Goal: Information Seeking & Learning: Learn about a topic

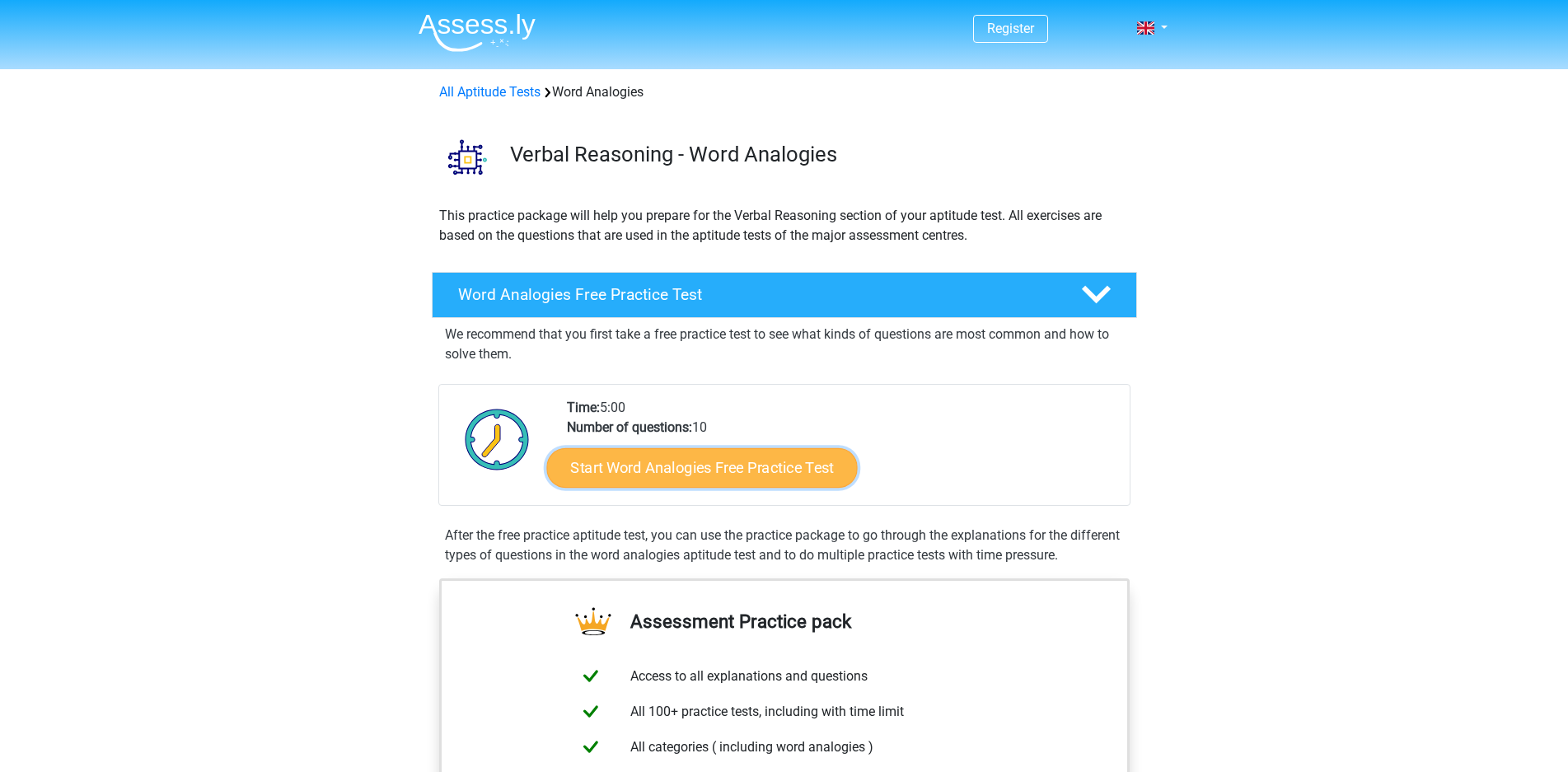
click at [706, 469] on link "Start Word Analogies Free Practice Test" at bounding box center [701, 466] width 310 height 39
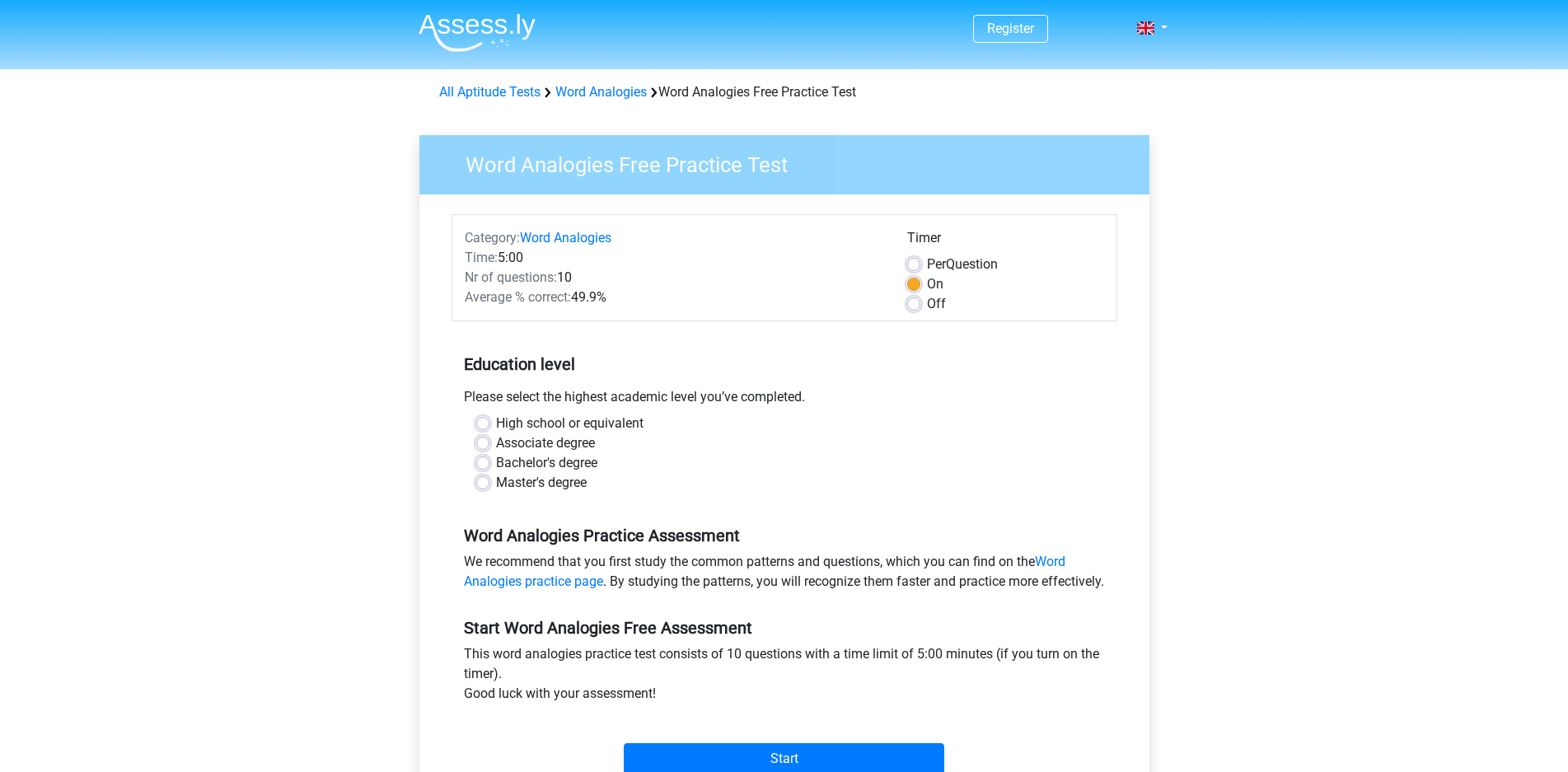
click at [573, 460] on label "Bachelor's degree" at bounding box center [547, 463] width 102 height 20
click at [489, 460] on input "Bachelor's degree" at bounding box center [483, 462] width 13 height 16
radio input "true"
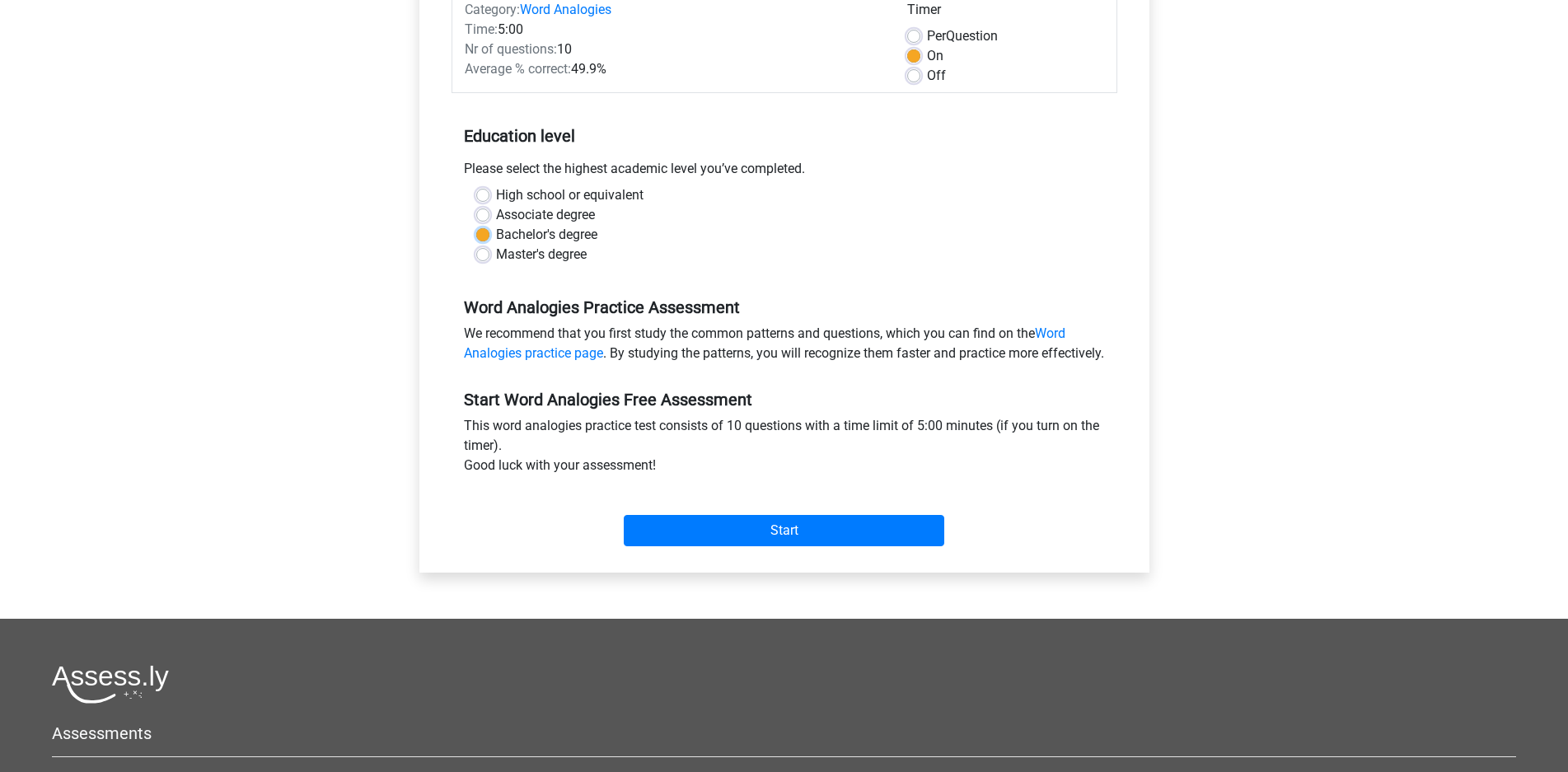
scroll to position [226, 0]
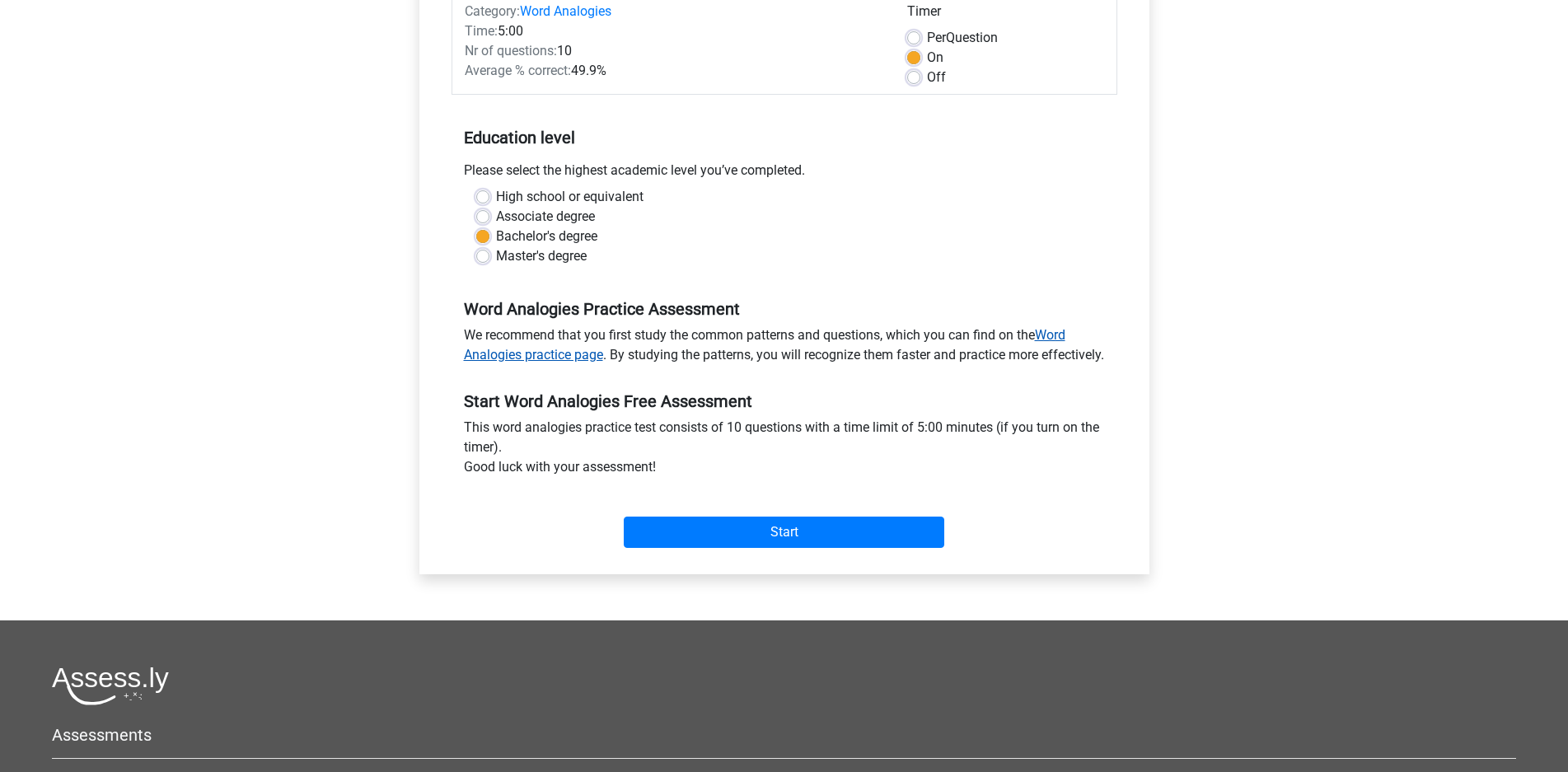
click at [1062, 337] on link "Word Analogies practice page" at bounding box center [764, 344] width 602 height 36
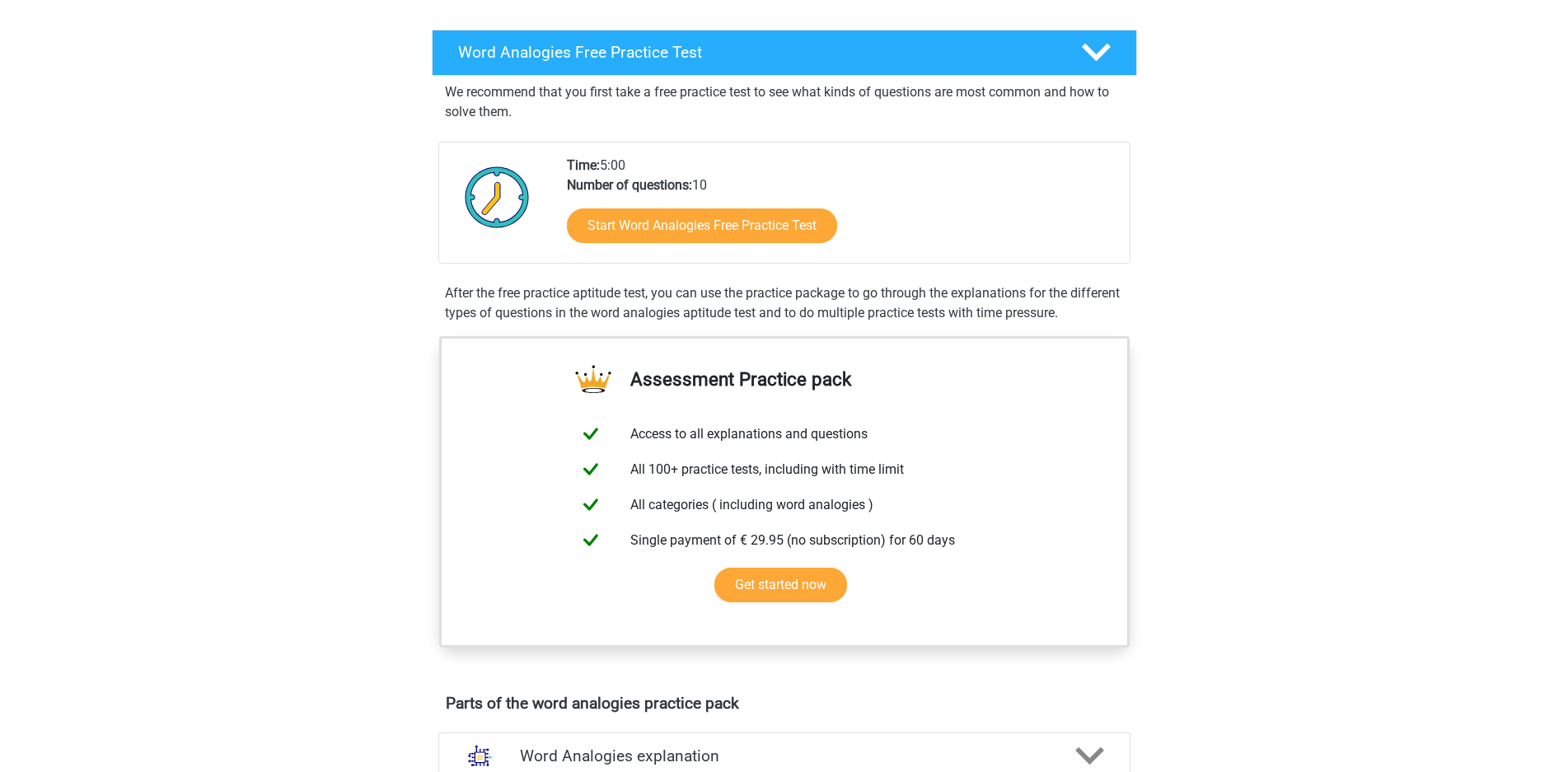
scroll to position [234, 0]
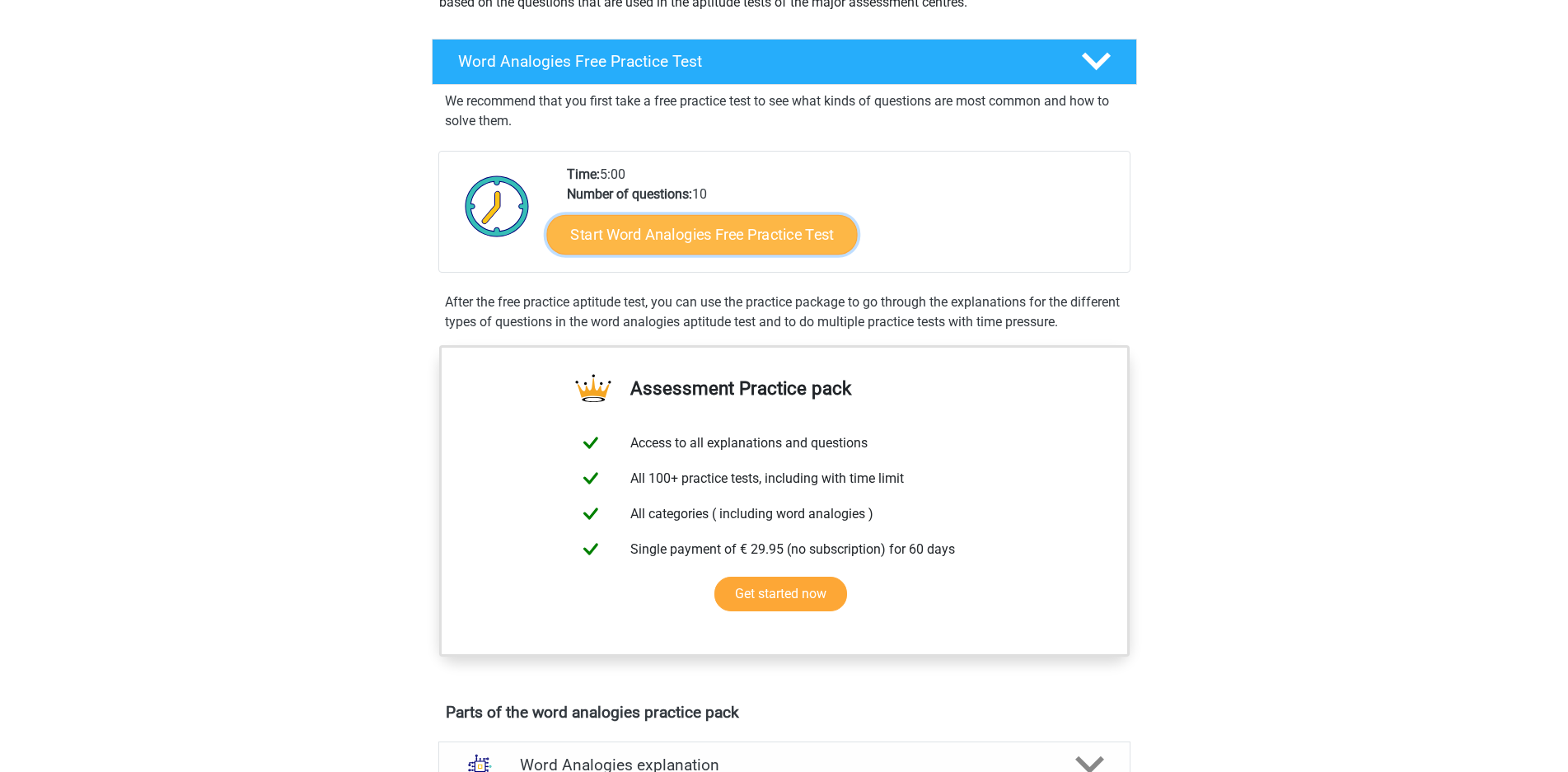
click at [788, 241] on link "Start Word Analogies Free Practice Test" at bounding box center [701, 234] width 310 height 39
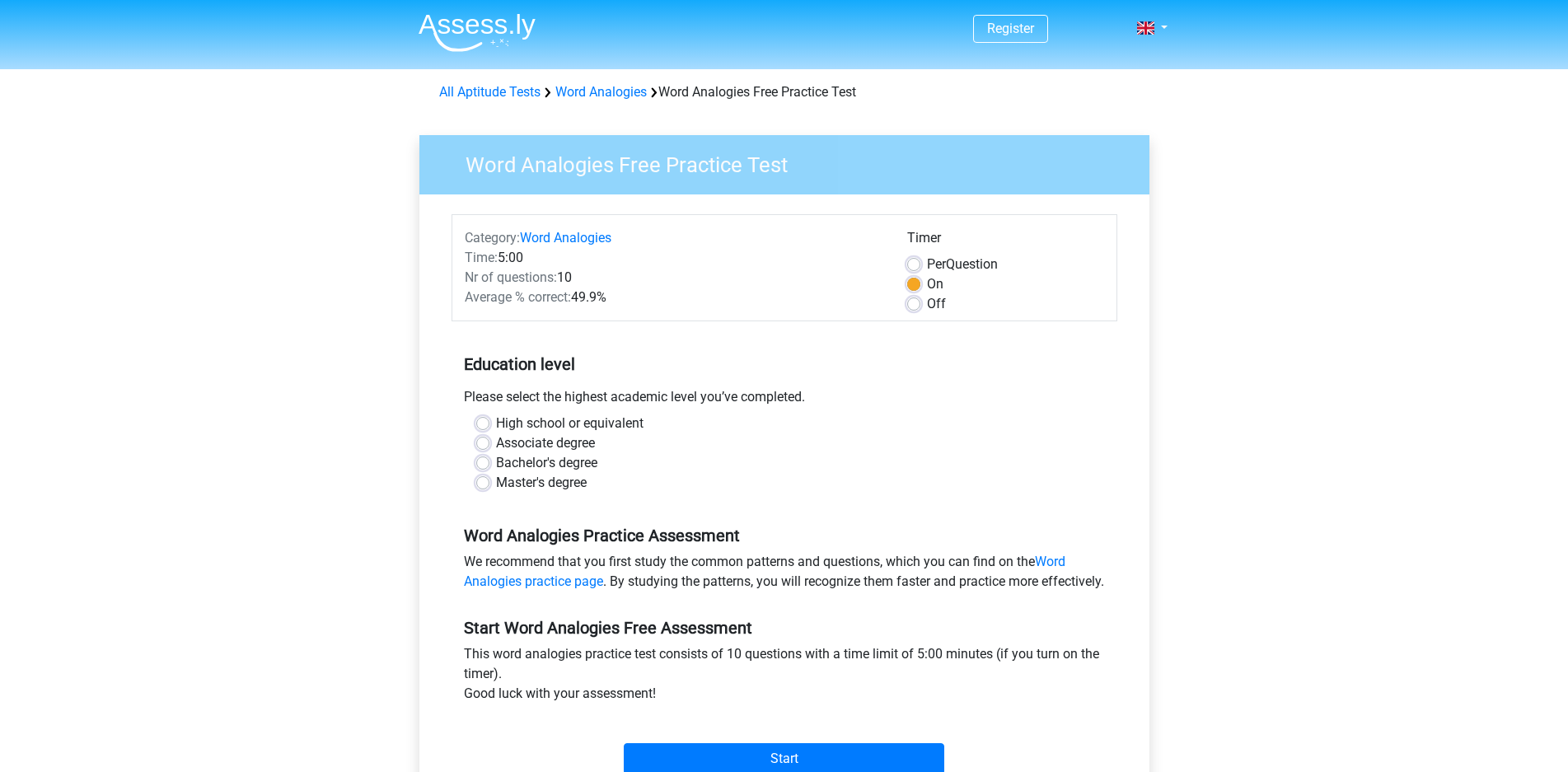
click at [1360, 299] on div "Register Nederlands English" at bounding box center [784, 641] width 1568 height 1282
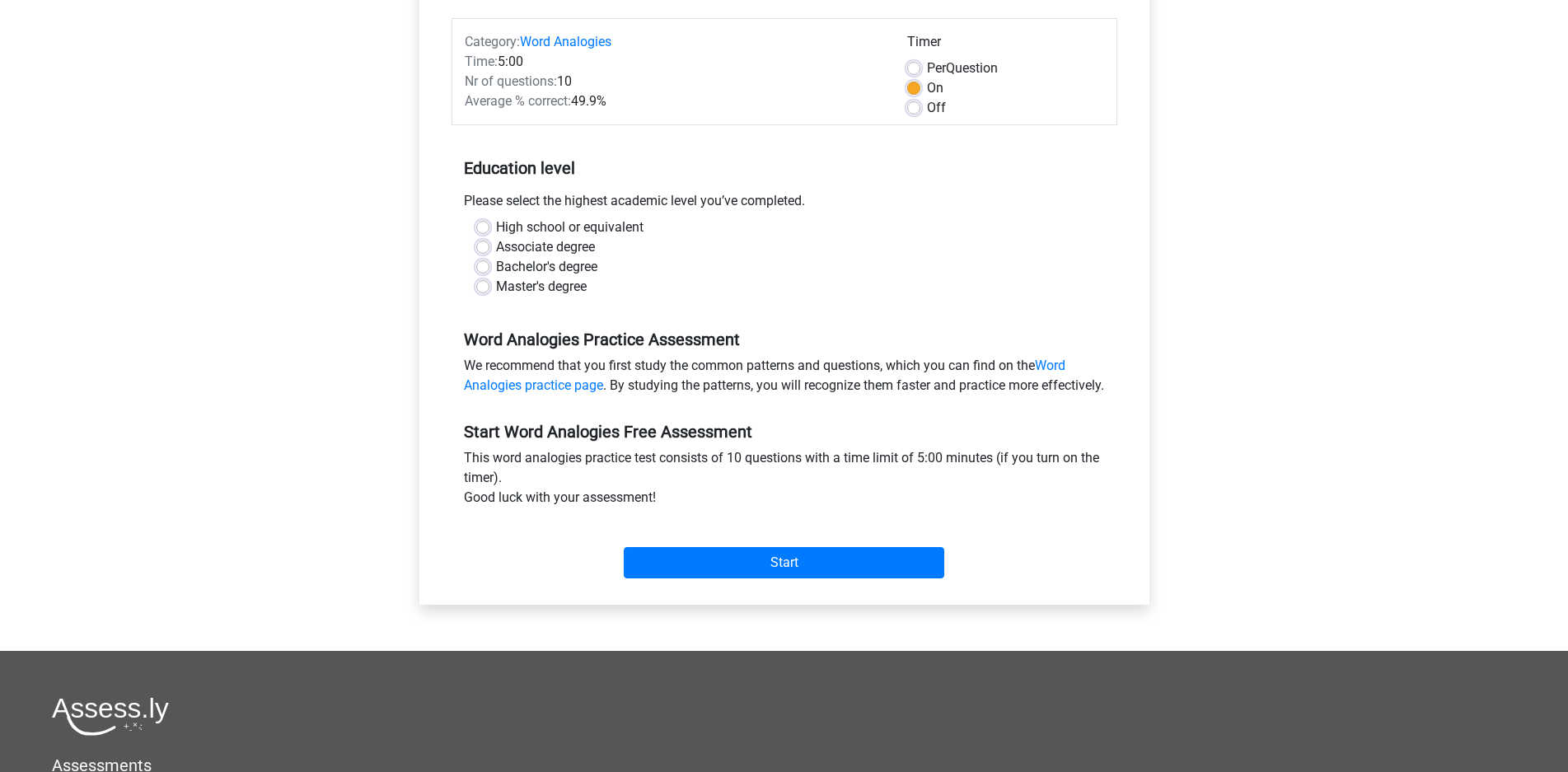
scroll to position [205, 0]
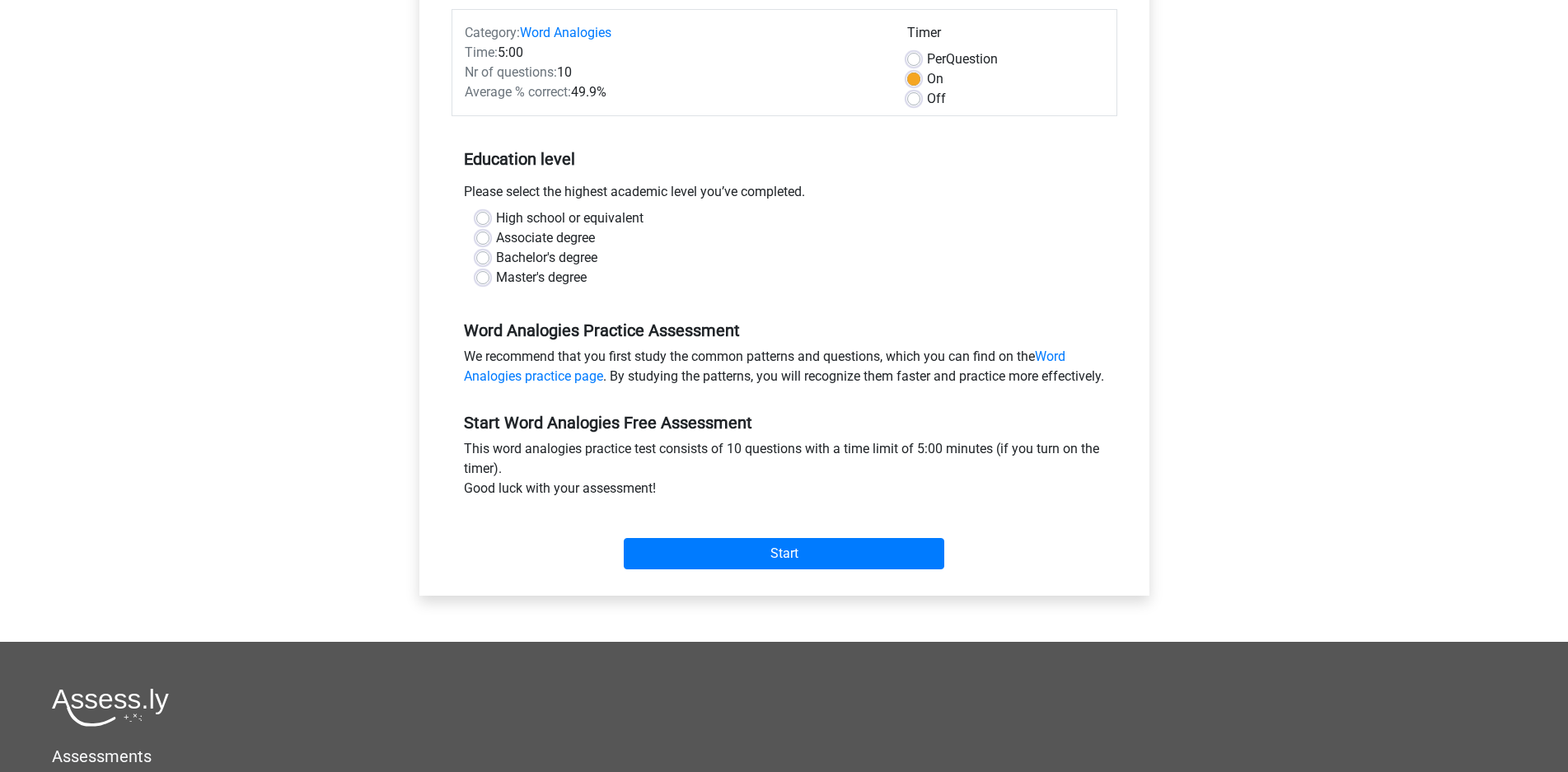
click at [564, 258] on label "Bachelor's degree" at bounding box center [547, 258] width 102 height 20
click at [489, 258] on input "Bachelor's degree" at bounding box center [483, 256] width 13 height 16
radio input "true"
click at [681, 570] on input "Start" at bounding box center [784, 553] width 321 height 31
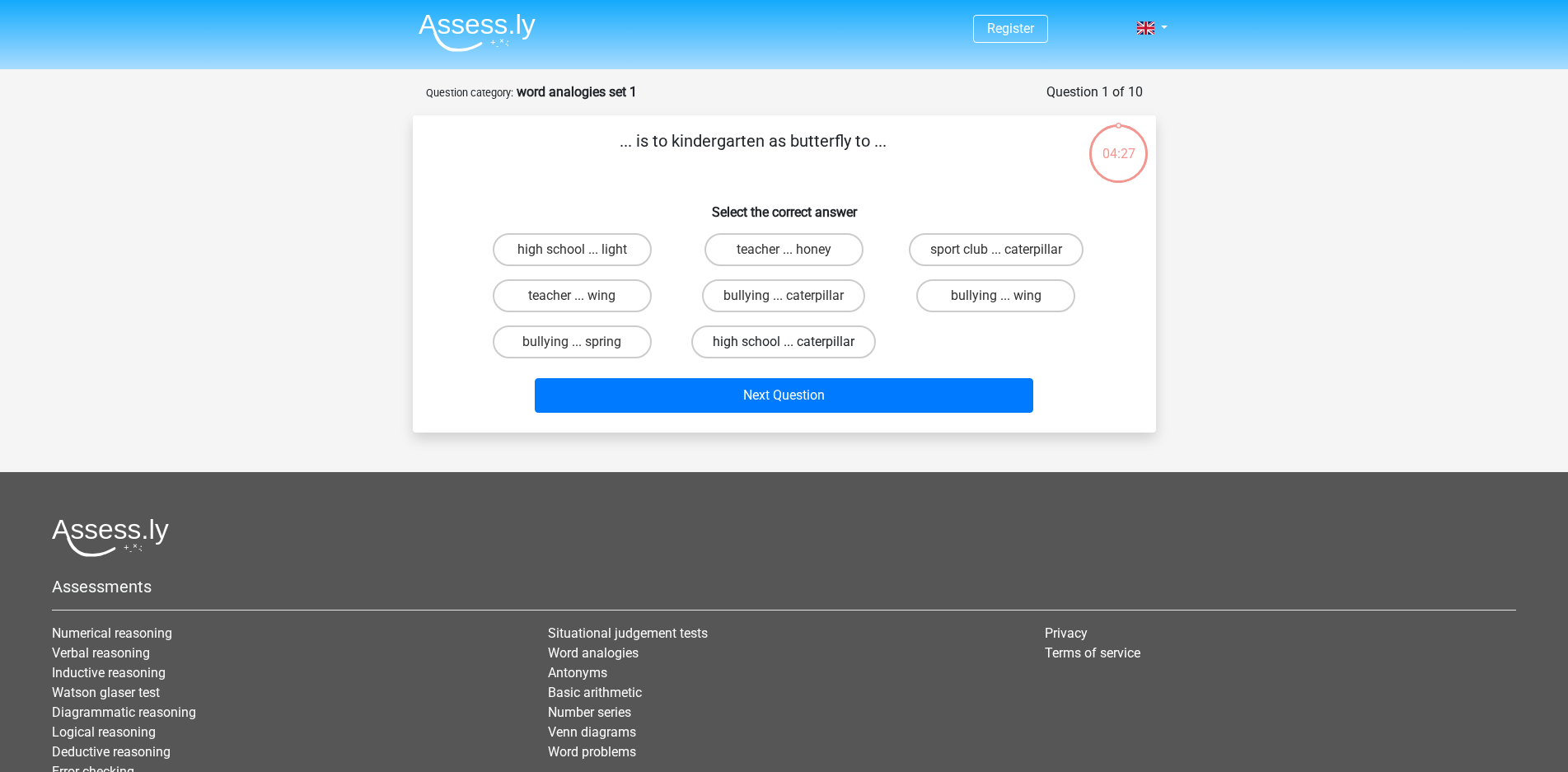
click at [833, 345] on label "high school ... caterpillar" at bounding box center [783, 342] width 184 height 33
click at [794, 345] on input "high school ... caterpillar" at bounding box center [789, 347] width 11 height 11
radio input "true"
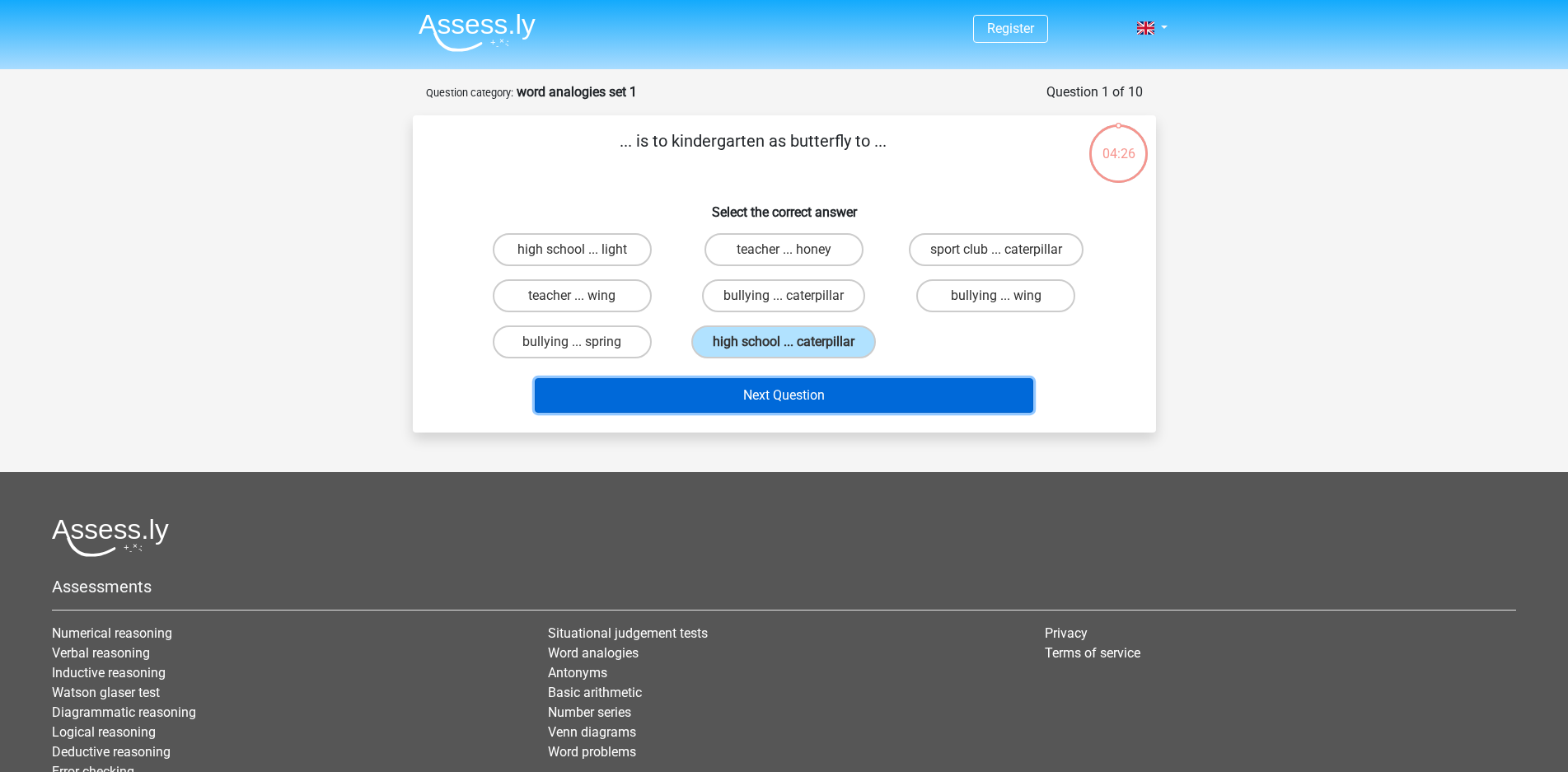
click at [823, 397] on button "Next Question" at bounding box center [784, 396] width 498 height 35
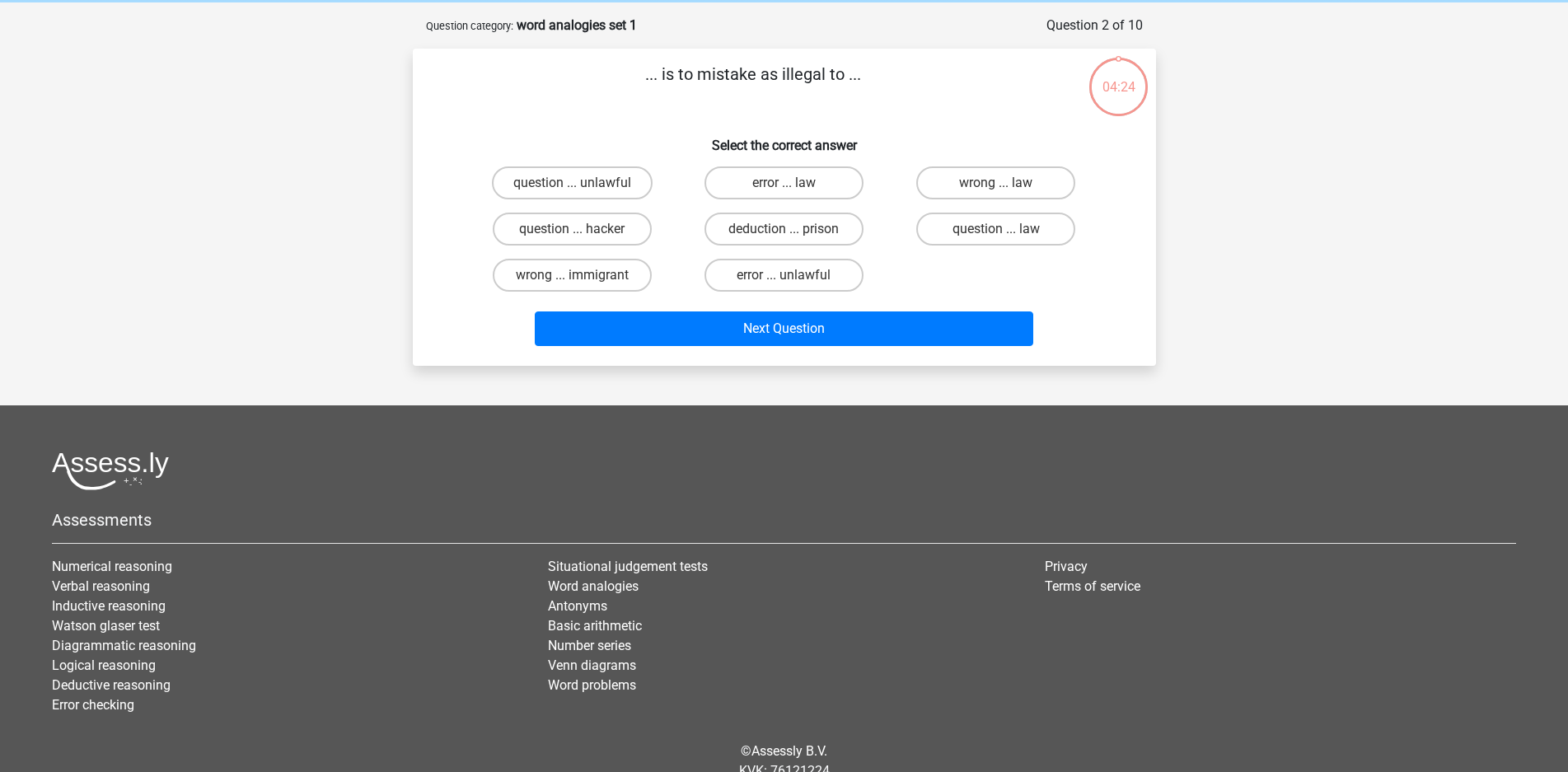
scroll to position [82, 0]
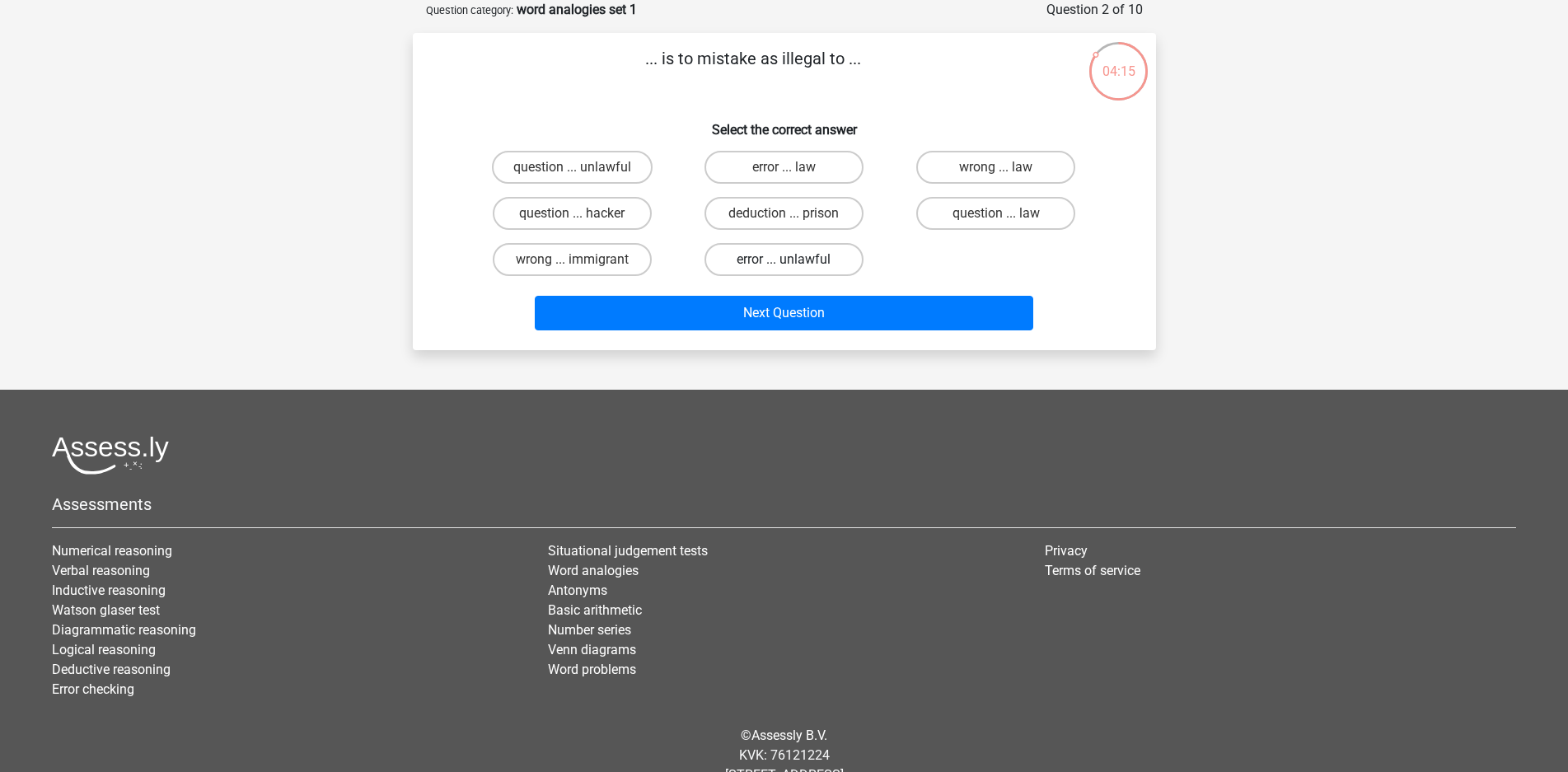
click at [808, 262] on label "error ... unlawful" at bounding box center [784, 259] width 159 height 33
click at [794, 262] on input "error ... unlawful" at bounding box center [789, 265] width 11 height 11
radio input "true"
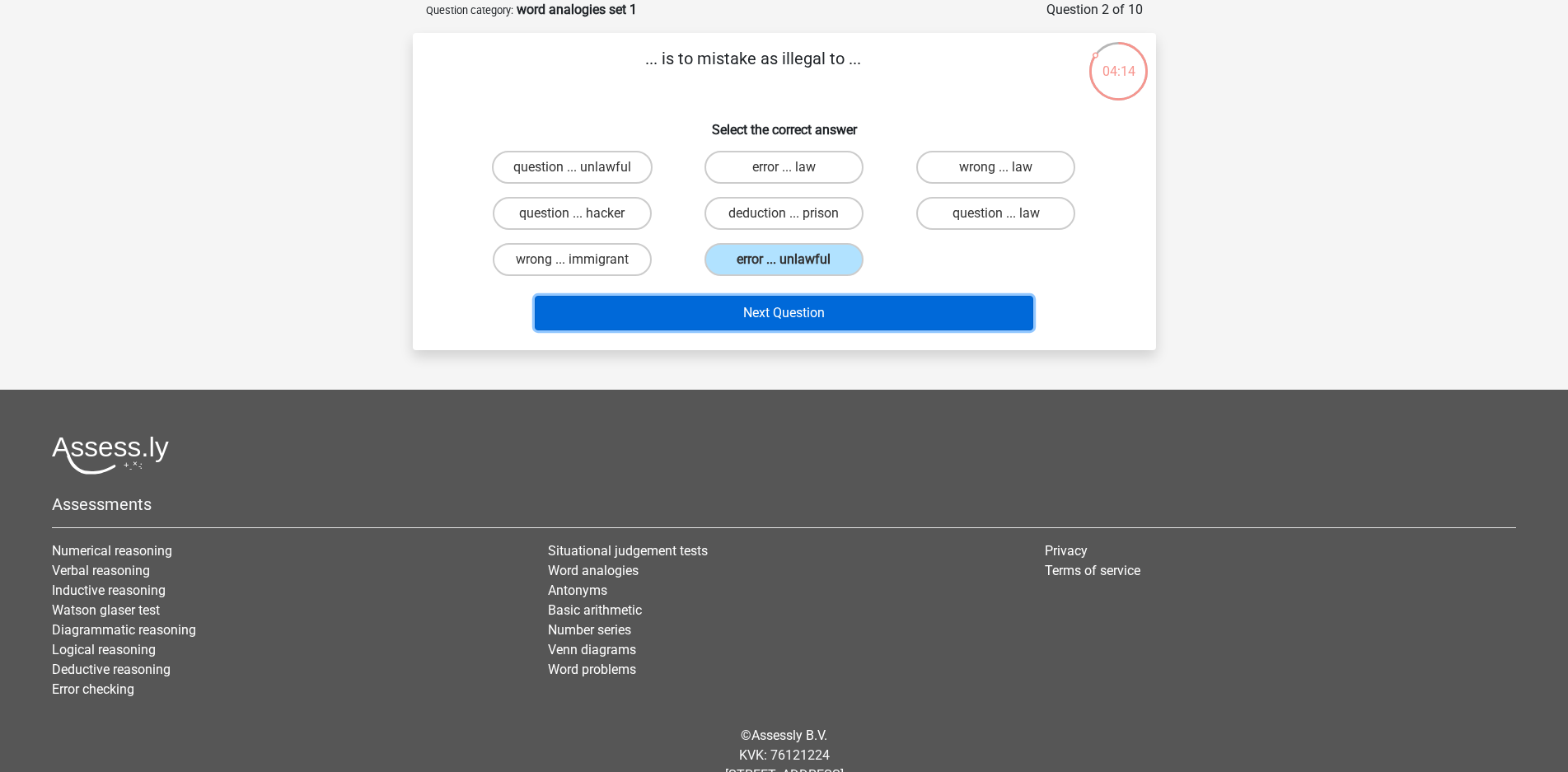
click at [804, 307] on button "Next Question" at bounding box center [784, 313] width 498 height 35
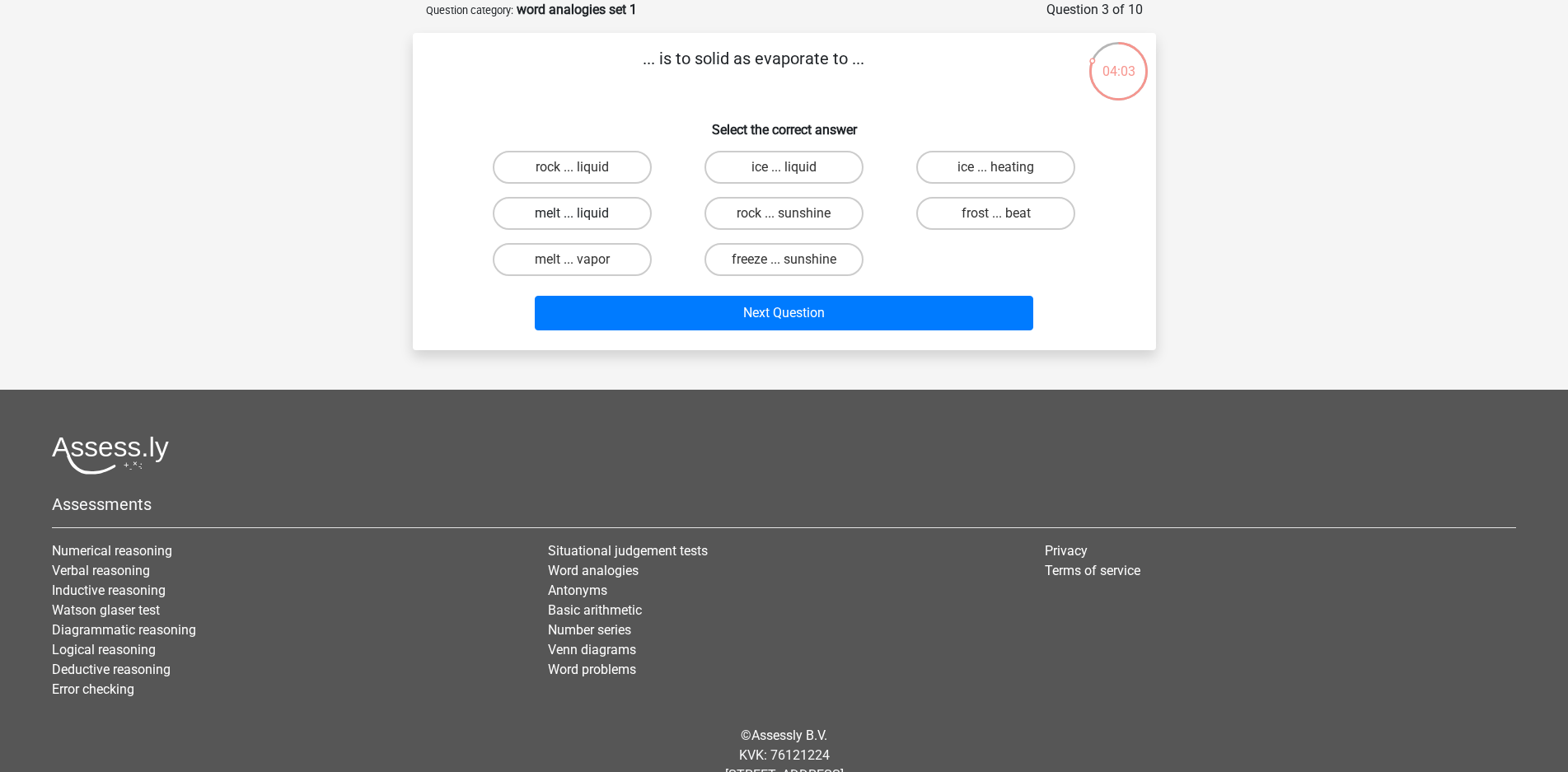
click at [626, 211] on label "melt ... liquid" at bounding box center [572, 213] width 159 height 33
click at [583, 213] on input "melt ... liquid" at bounding box center [577, 219] width 11 height 11
radio input "true"
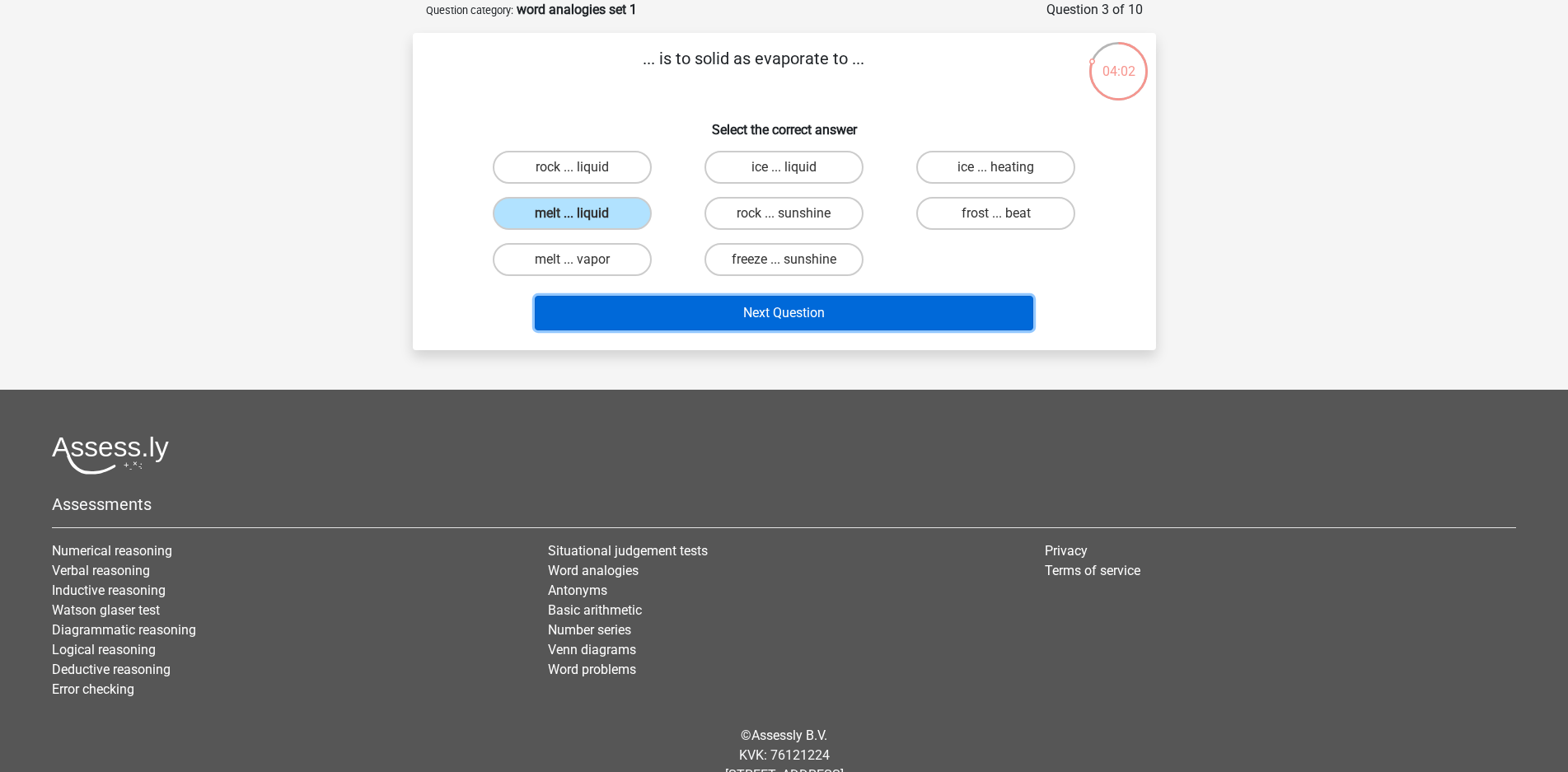
click at [684, 321] on button "Next Question" at bounding box center [784, 313] width 498 height 35
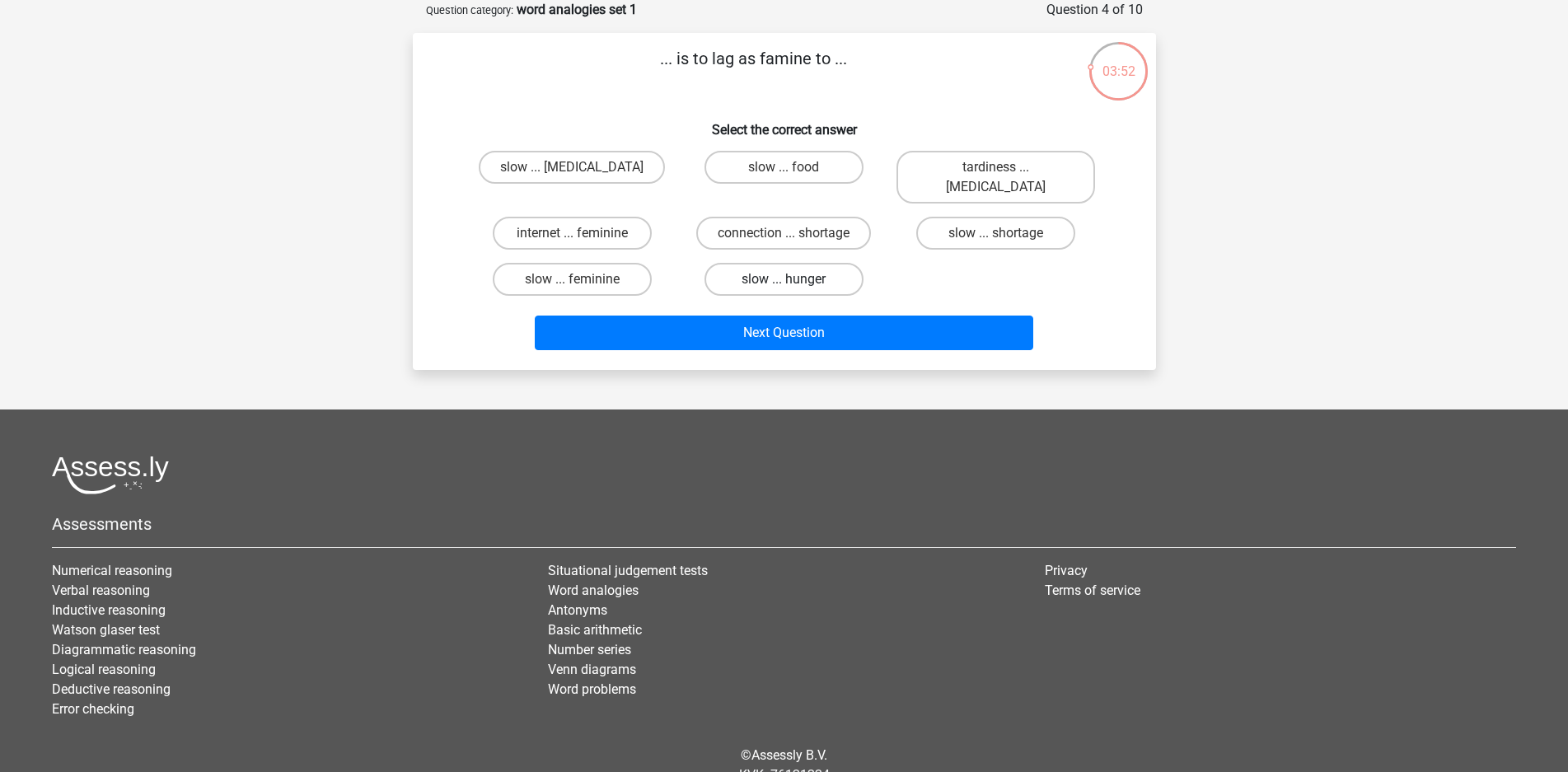
click at [761, 263] on label "slow ... hunger" at bounding box center [784, 279] width 159 height 33
click at [783, 279] on input "slow ... hunger" at bounding box center [789, 285] width 11 height 11
radio input "true"
click at [995, 217] on label "slow ... shortage" at bounding box center [996, 234] width 159 height 33
click at [996, 234] on input "slow ... shortage" at bounding box center [1002, 239] width 11 height 11
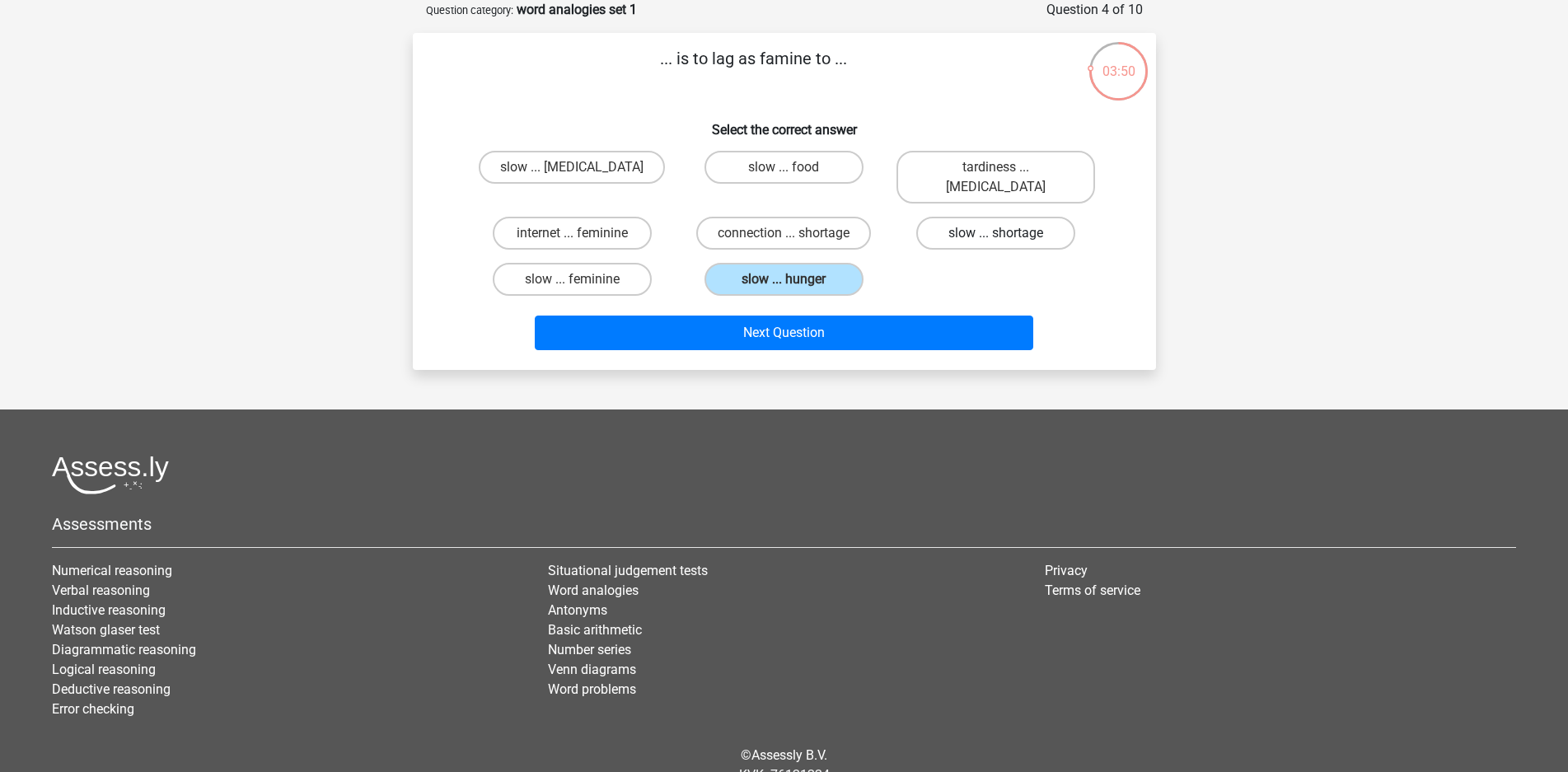
radio input "true"
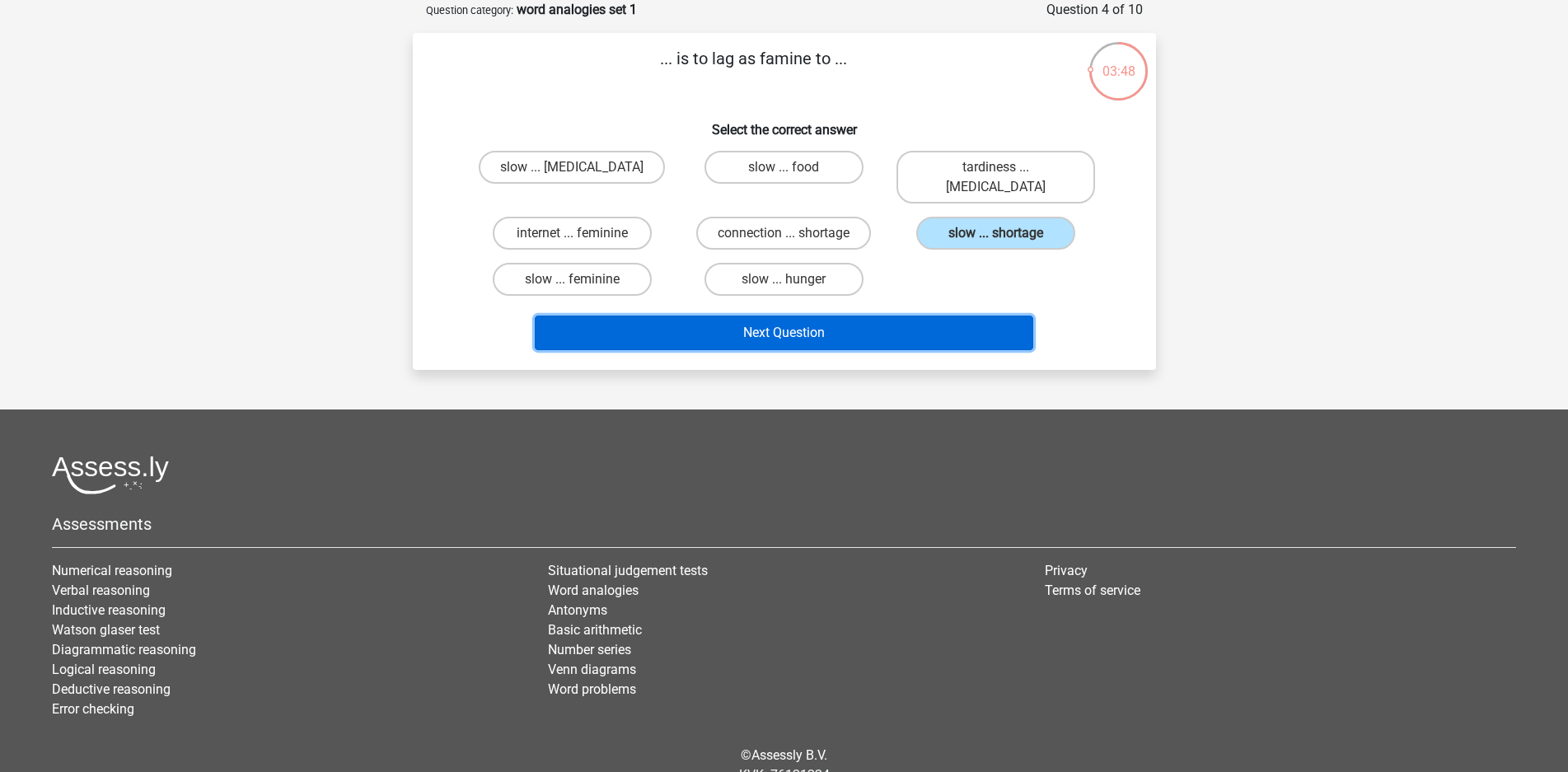
click at [896, 319] on button "Next Question" at bounding box center [784, 333] width 498 height 35
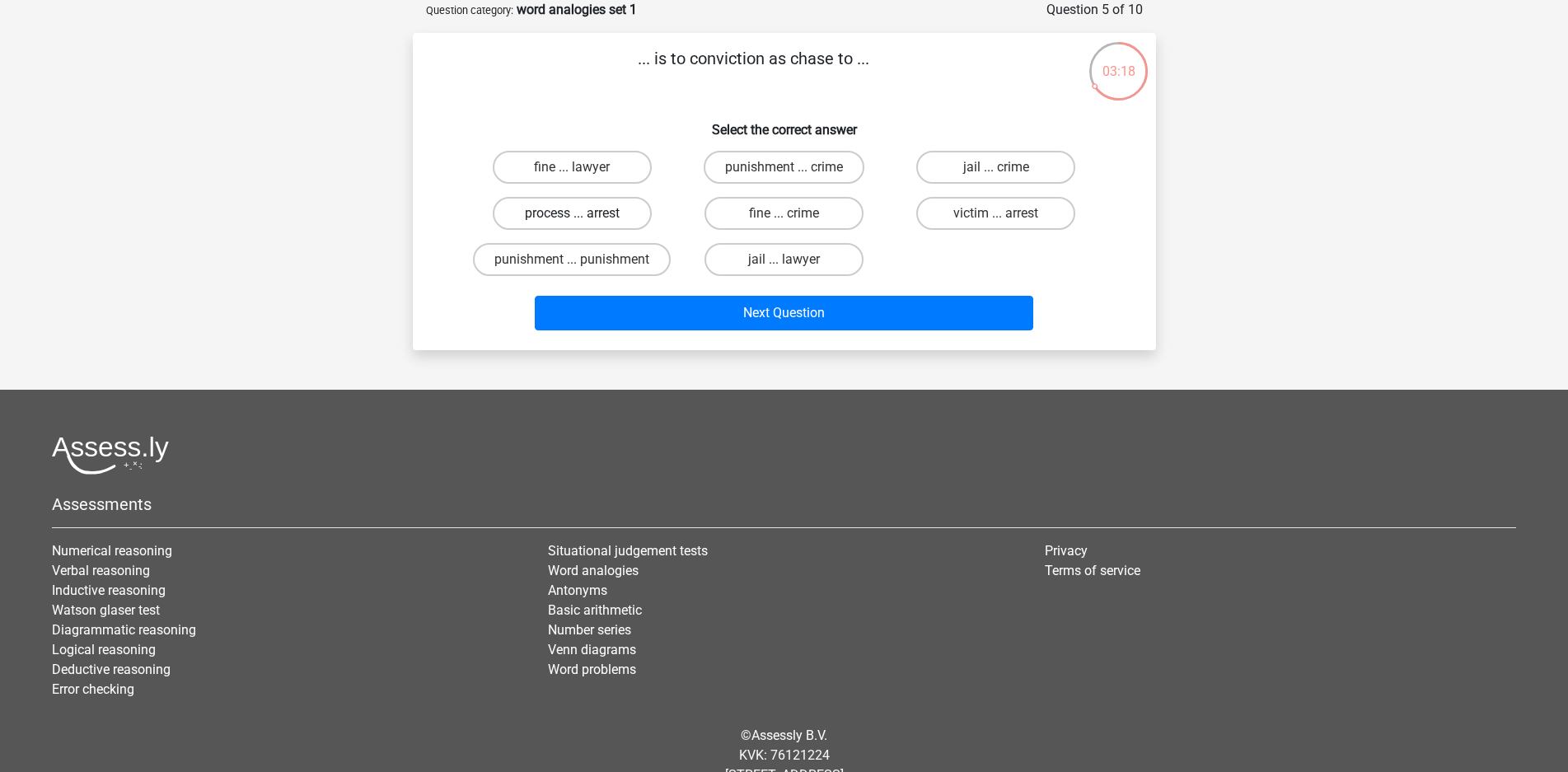
click at [630, 210] on label "process ... arrest" at bounding box center [572, 213] width 159 height 33
click at [583, 213] on input "process ... arrest" at bounding box center [577, 219] width 11 height 11
radio input "true"
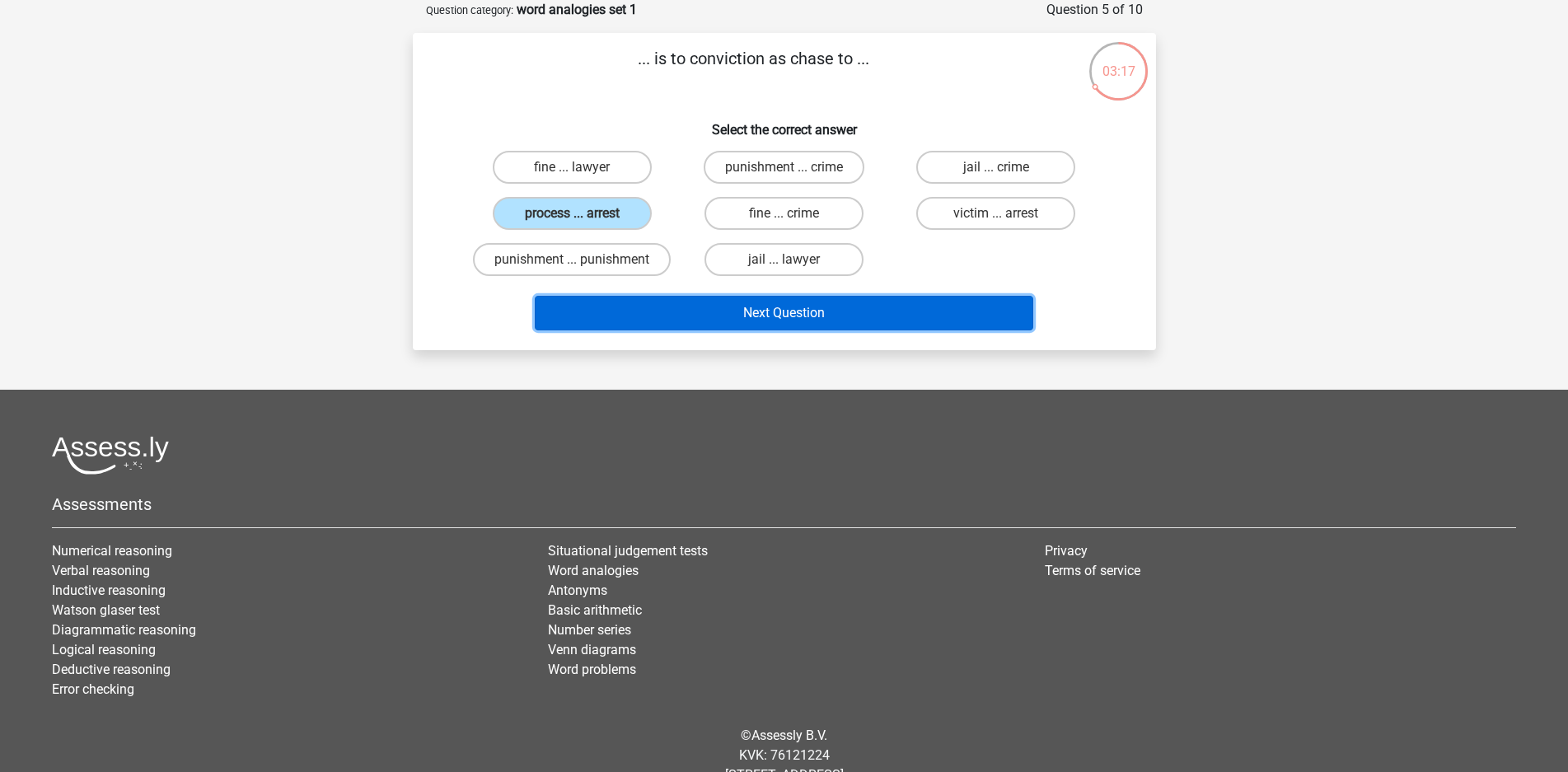
click at [713, 319] on button "Next Question" at bounding box center [784, 313] width 498 height 35
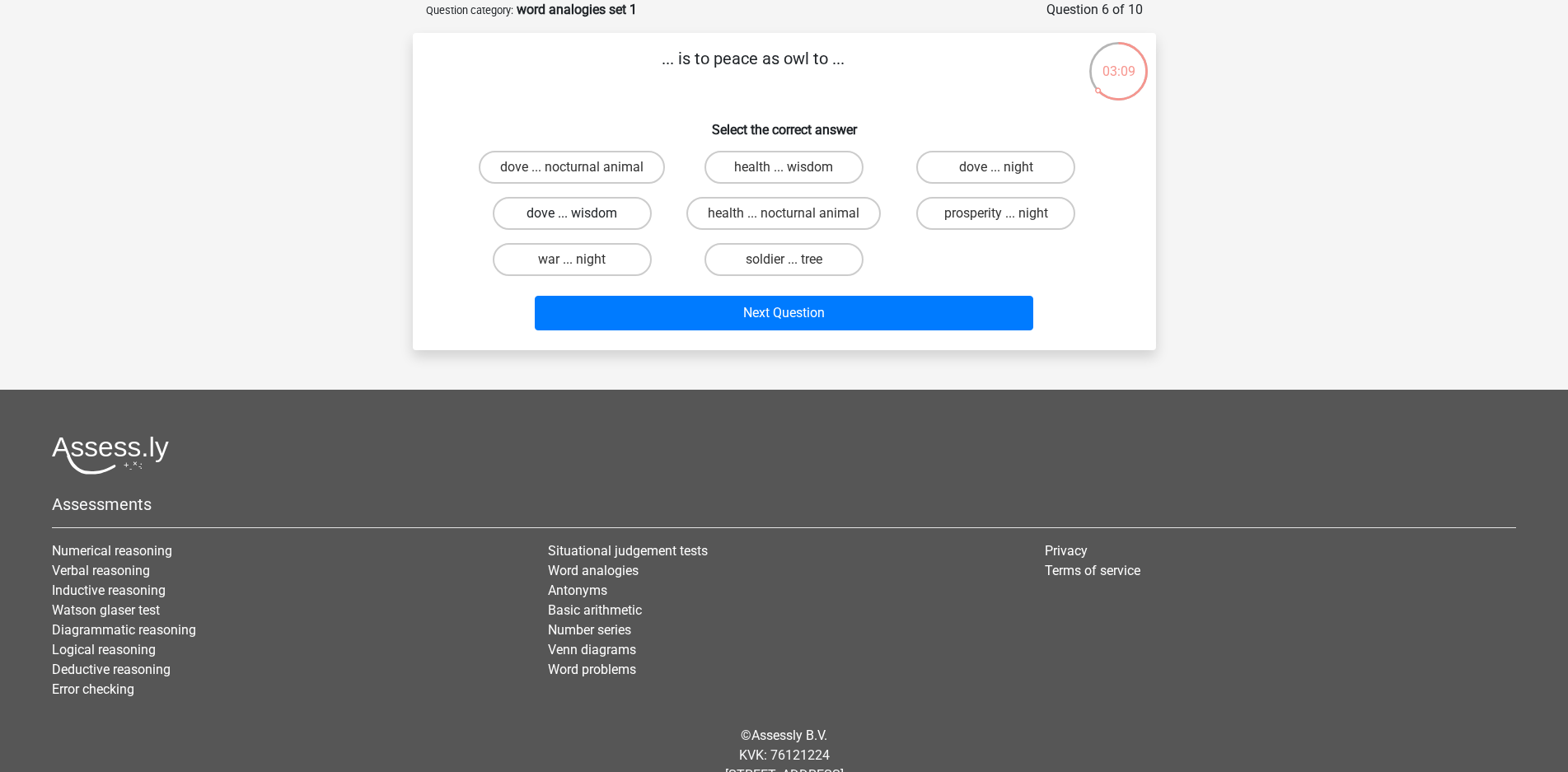
click at [625, 212] on label "dove ... wisdom" at bounding box center [572, 213] width 159 height 33
click at [583, 213] on input "dove ... wisdom" at bounding box center [577, 219] width 11 height 11
radio input "true"
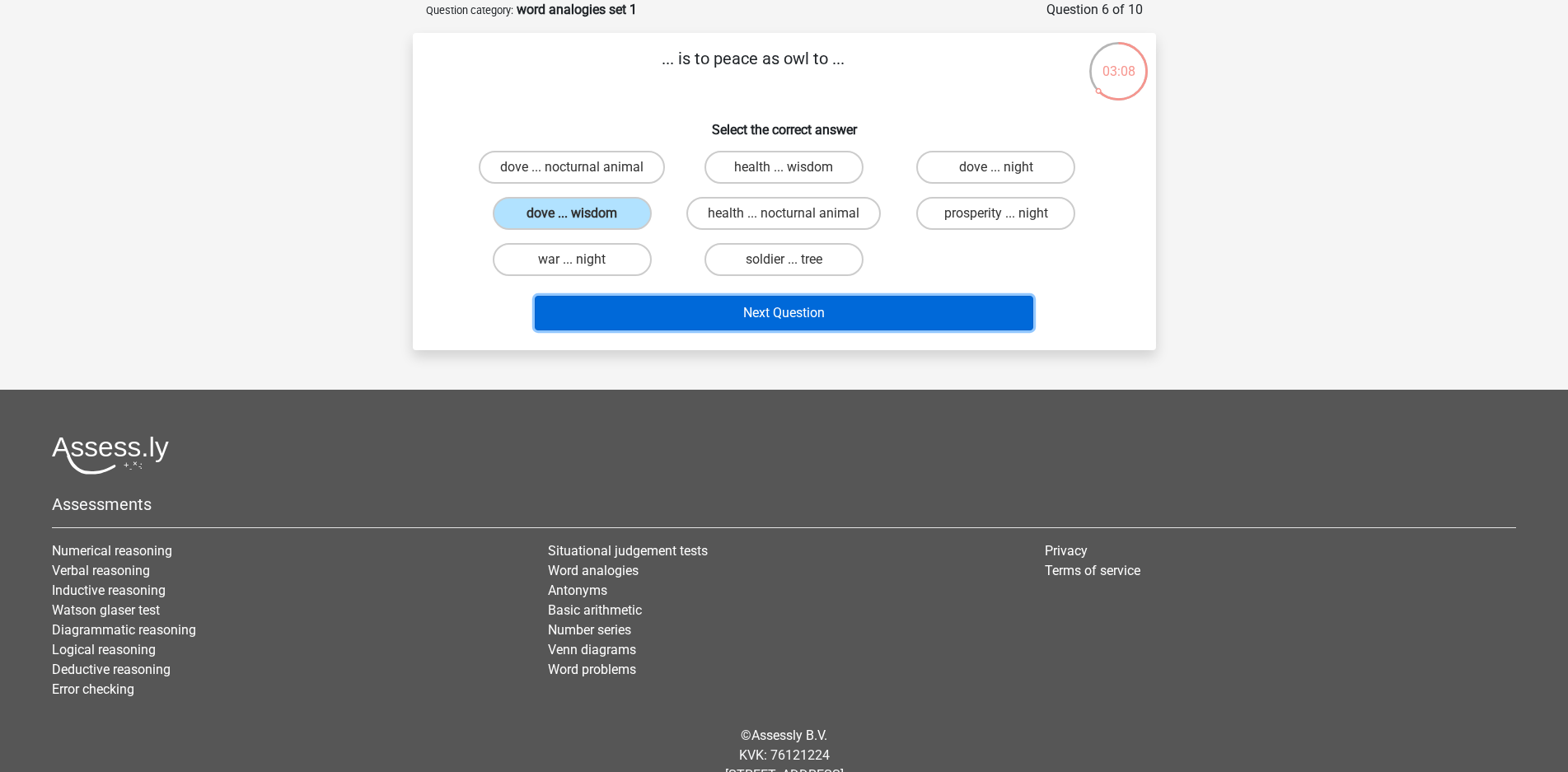
click at [678, 316] on button "Next Question" at bounding box center [784, 313] width 498 height 35
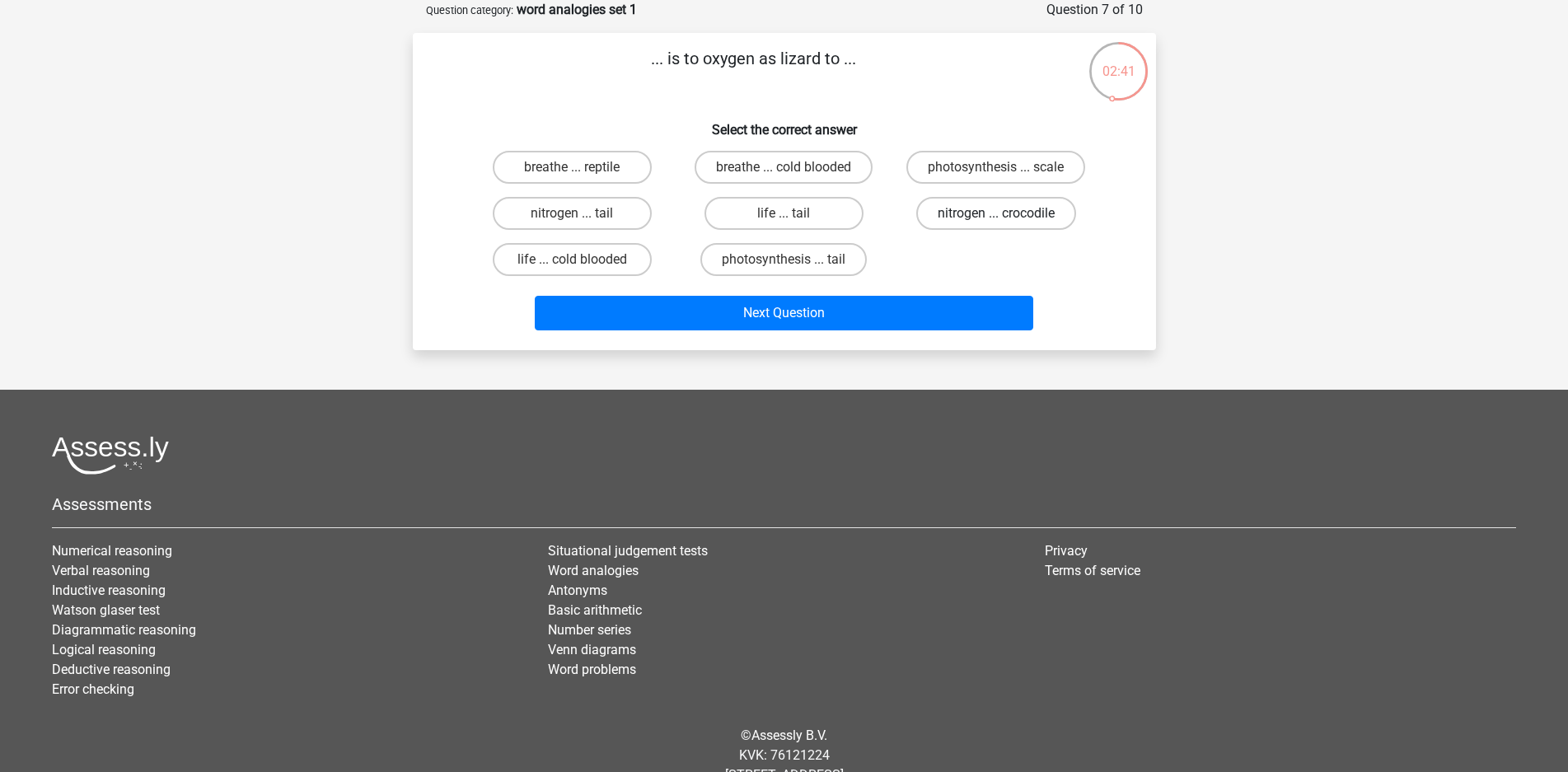
click at [959, 209] on label "nitrogen ... crocodile" at bounding box center [996, 213] width 160 height 33
click at [996, 213] on input "nitrogen ... crocodile" at bounding box center [1002, 219] width 11 height 11
radio input "true"
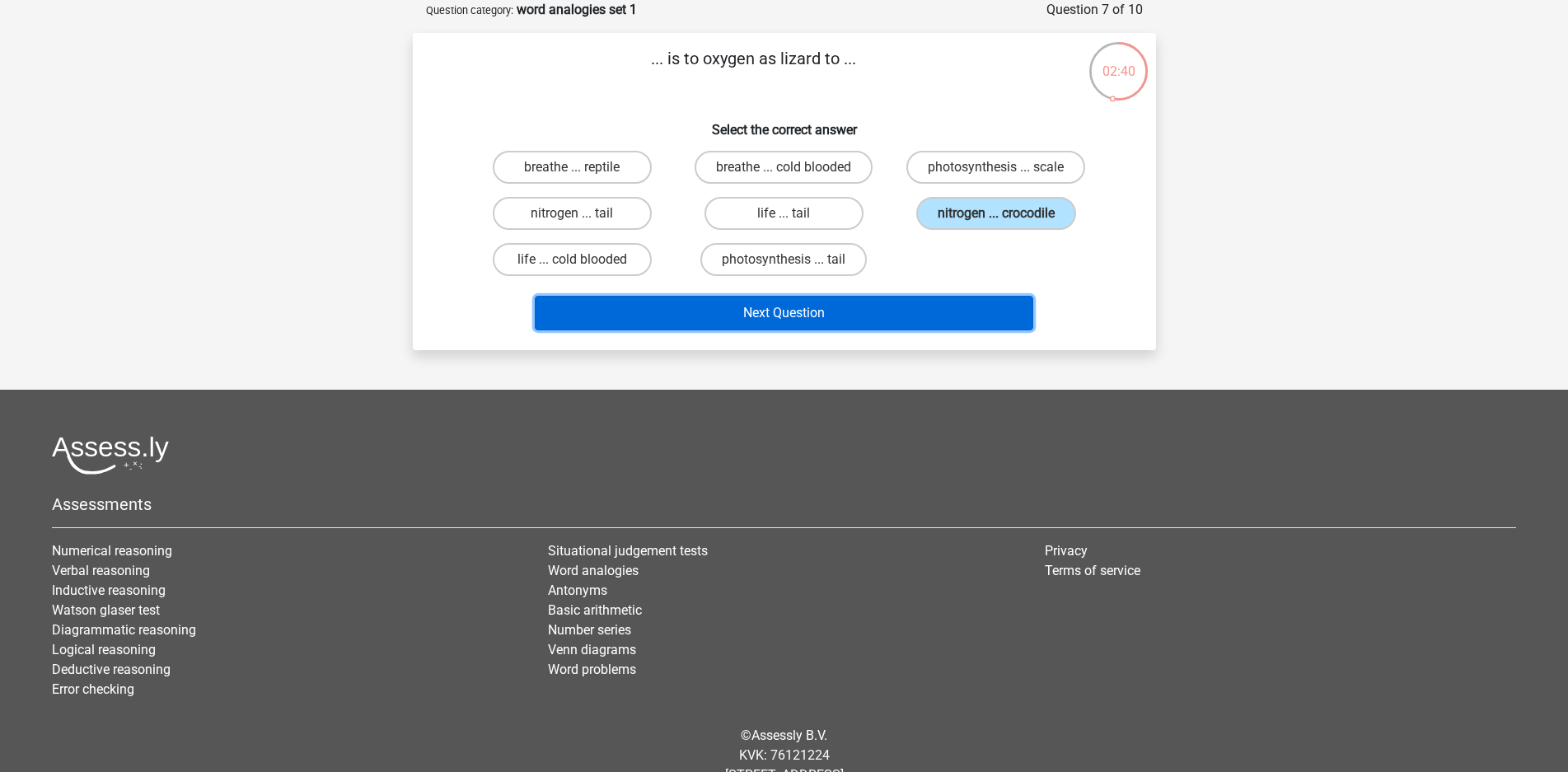
click at [895, 310] on button "Next Question" at bounding box center [784, 313] width 498 height 35
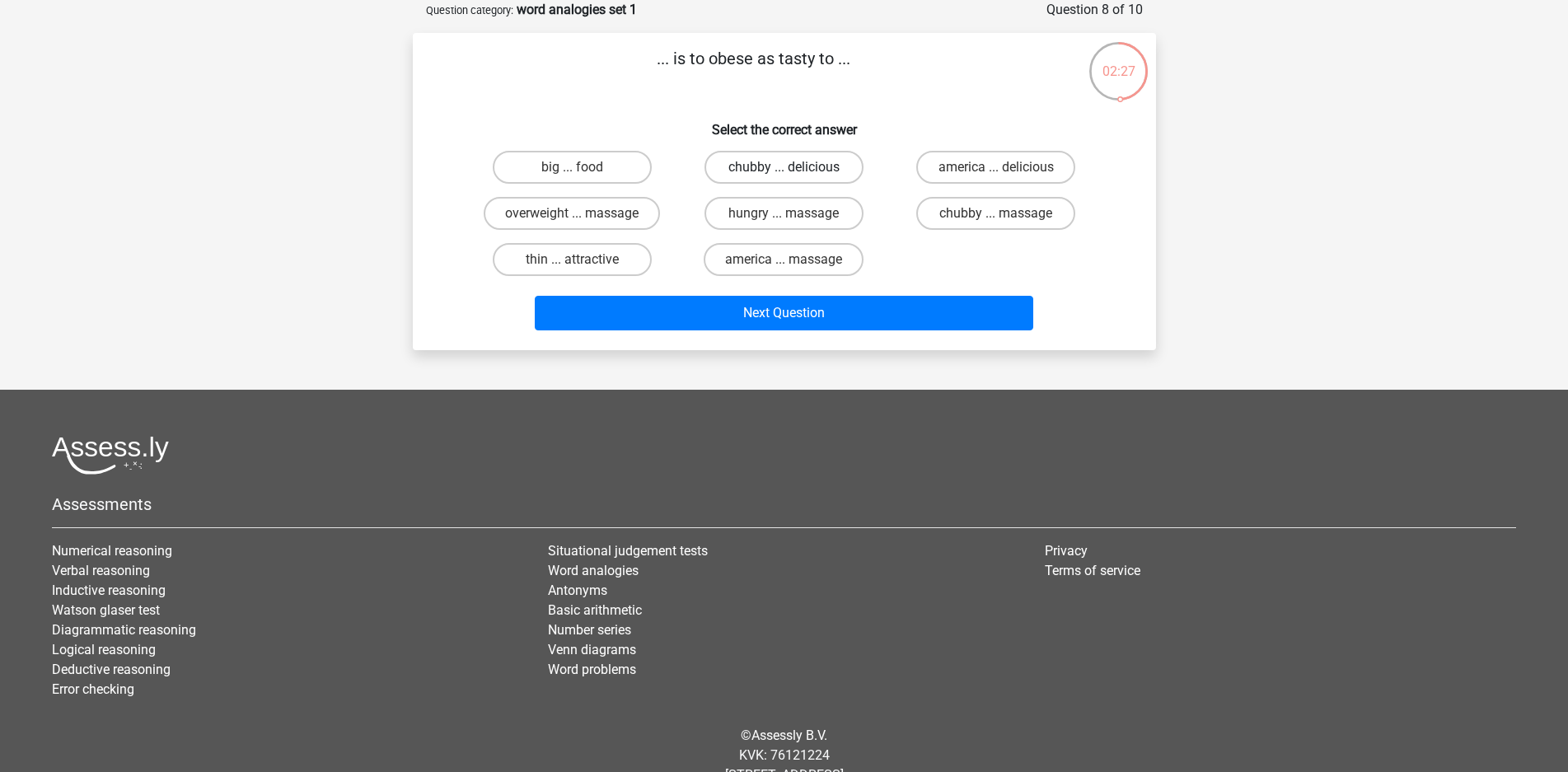
click at [811, 174] on label "chubby ... delicious" at bounding box center [784, 168] width 159 height 33
click at [794, 174] on input "chubby ... delicious" at bounding box center [789, 173] width 11 height 11
radio input "true"
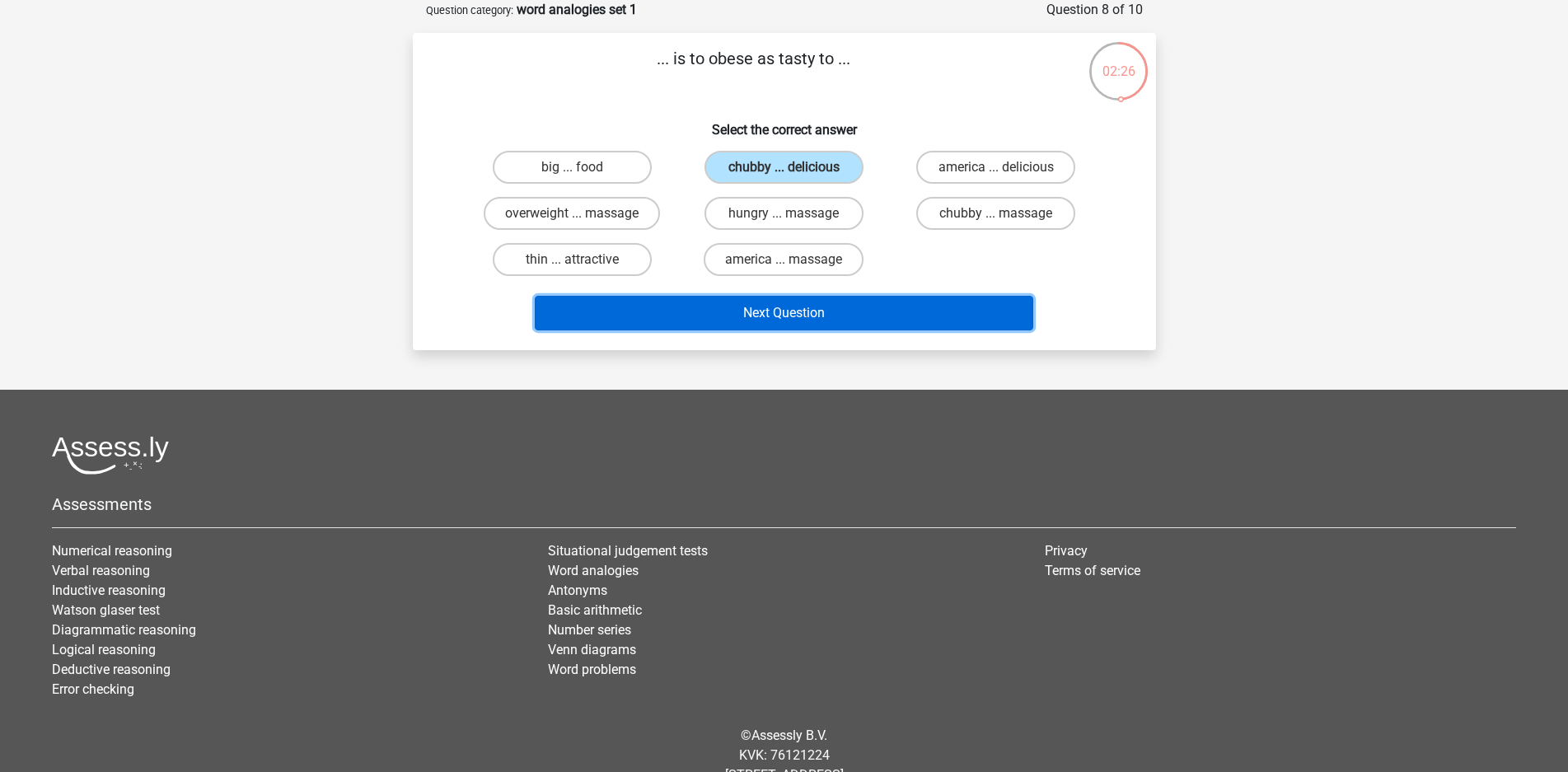
click at [811, 312] on button "Next Question" at bounding box center [784, 313] width 498 height 35
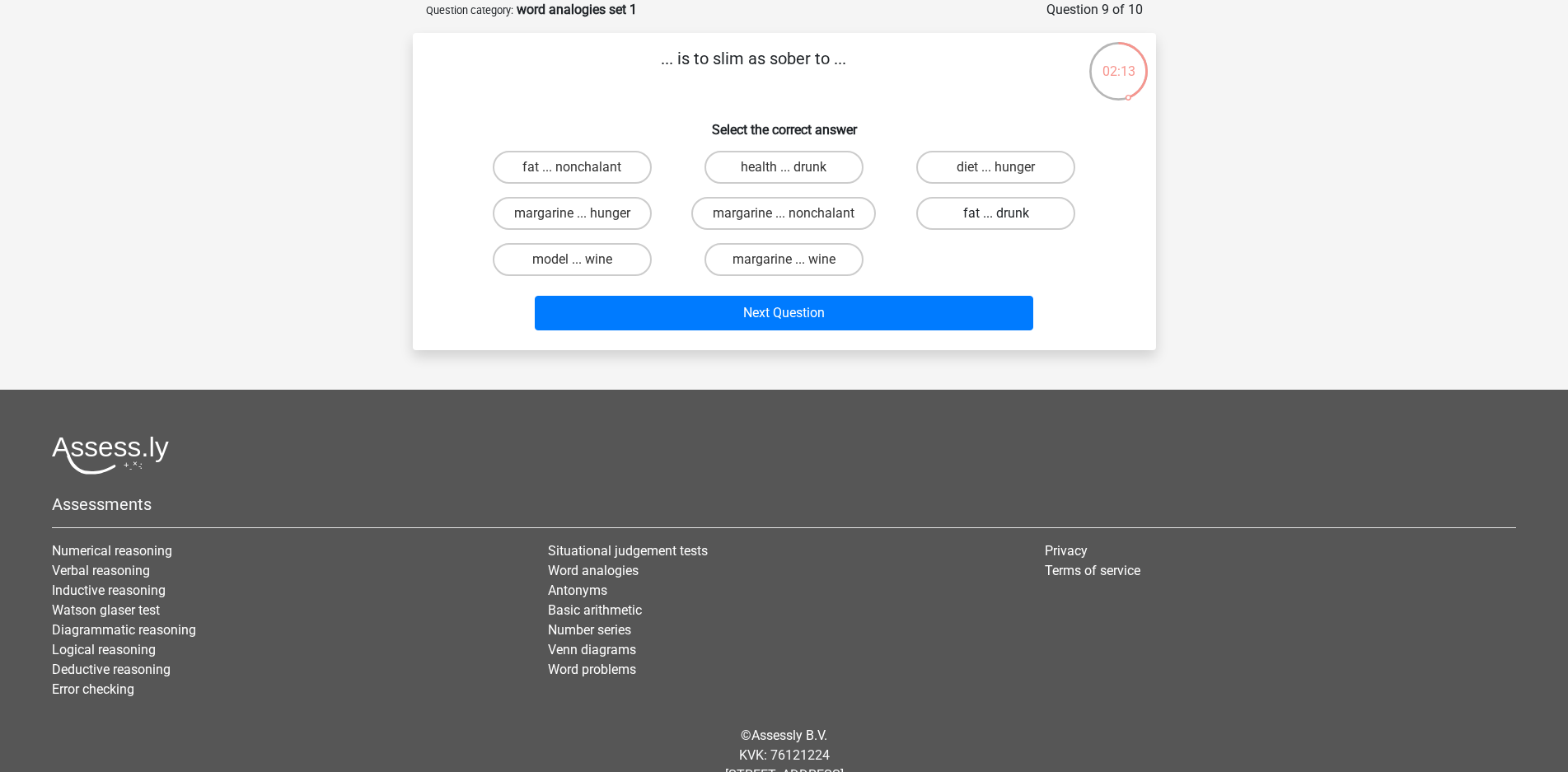
click at [981, 212] on label "fat ... drunk" at bounding box center [996, 213] width 159 height 33
click at [996, 213] on input "fat ... drunk" at bounding box center [1002, 219] width 11 height 11
radio input "true"
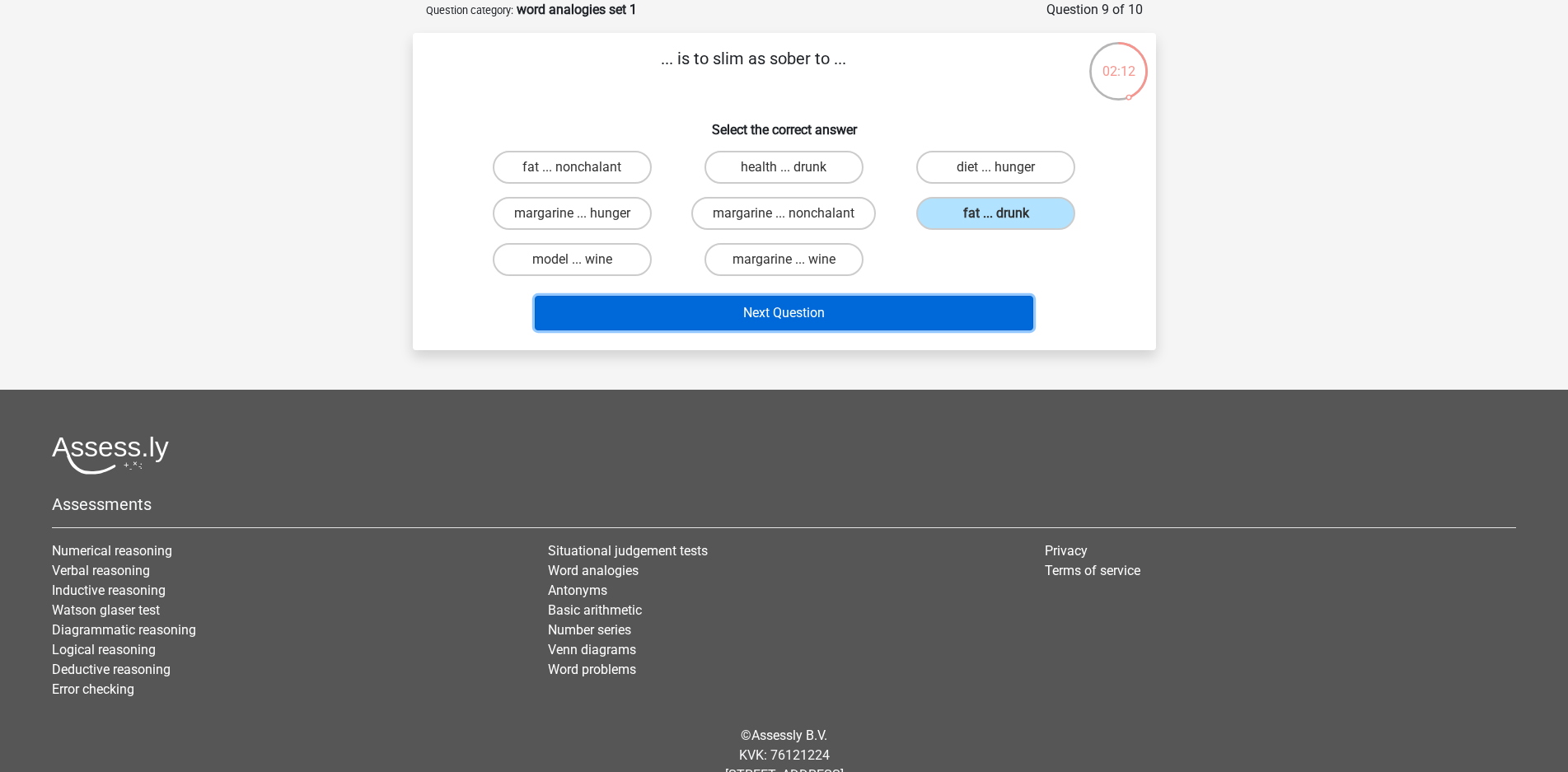
click at [931, 319] on button "Next Question" at bounding box center [784, 313] width 498 height 35
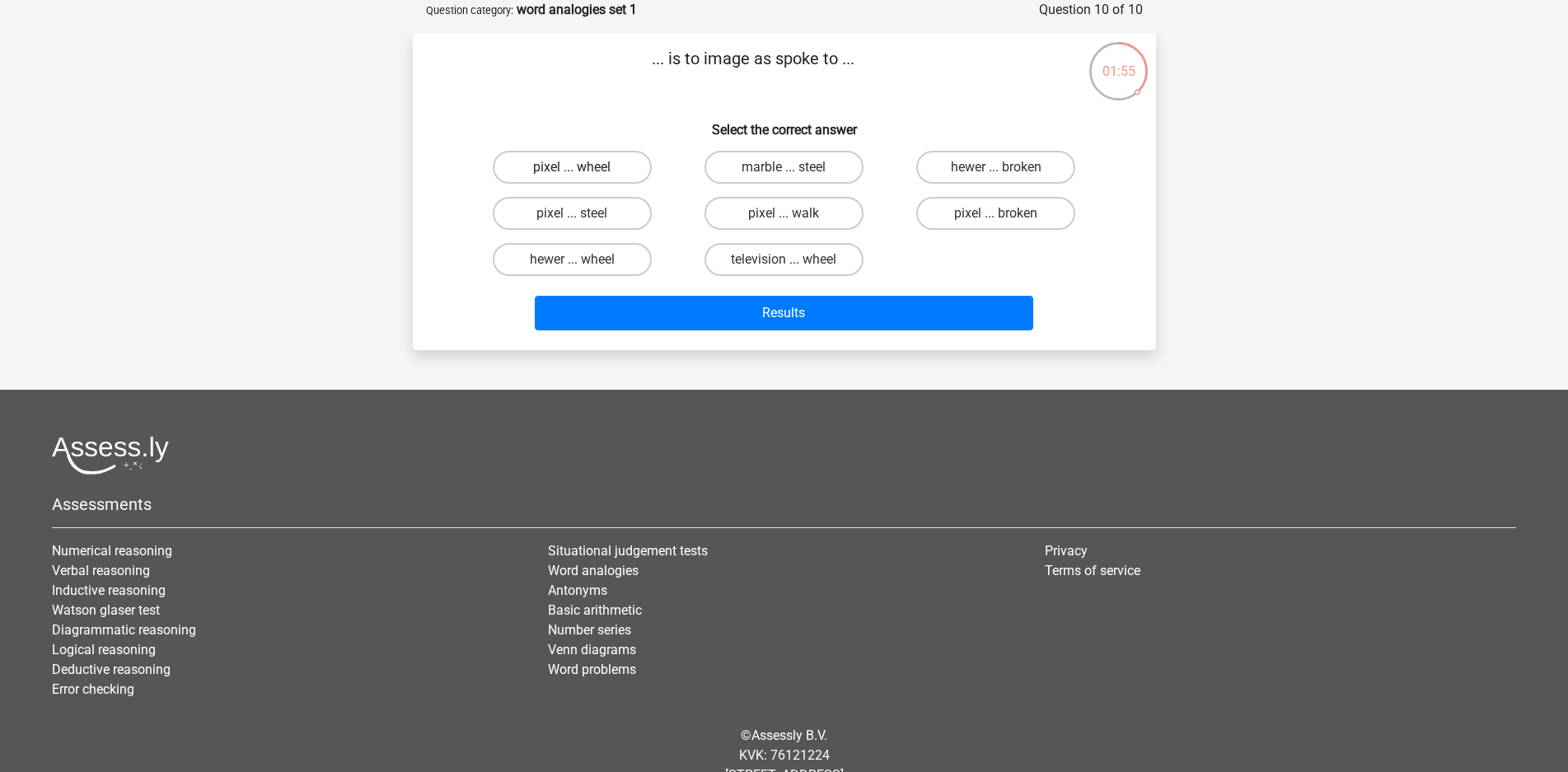
click at [629, 168] on label "pixel ... wheel" at bounding box center [572, 168] width 159 height 33
click at [583, 168] on input "pixel ... wheel" at bounding box center [577, 173] width 11 height 11
radio input "true"
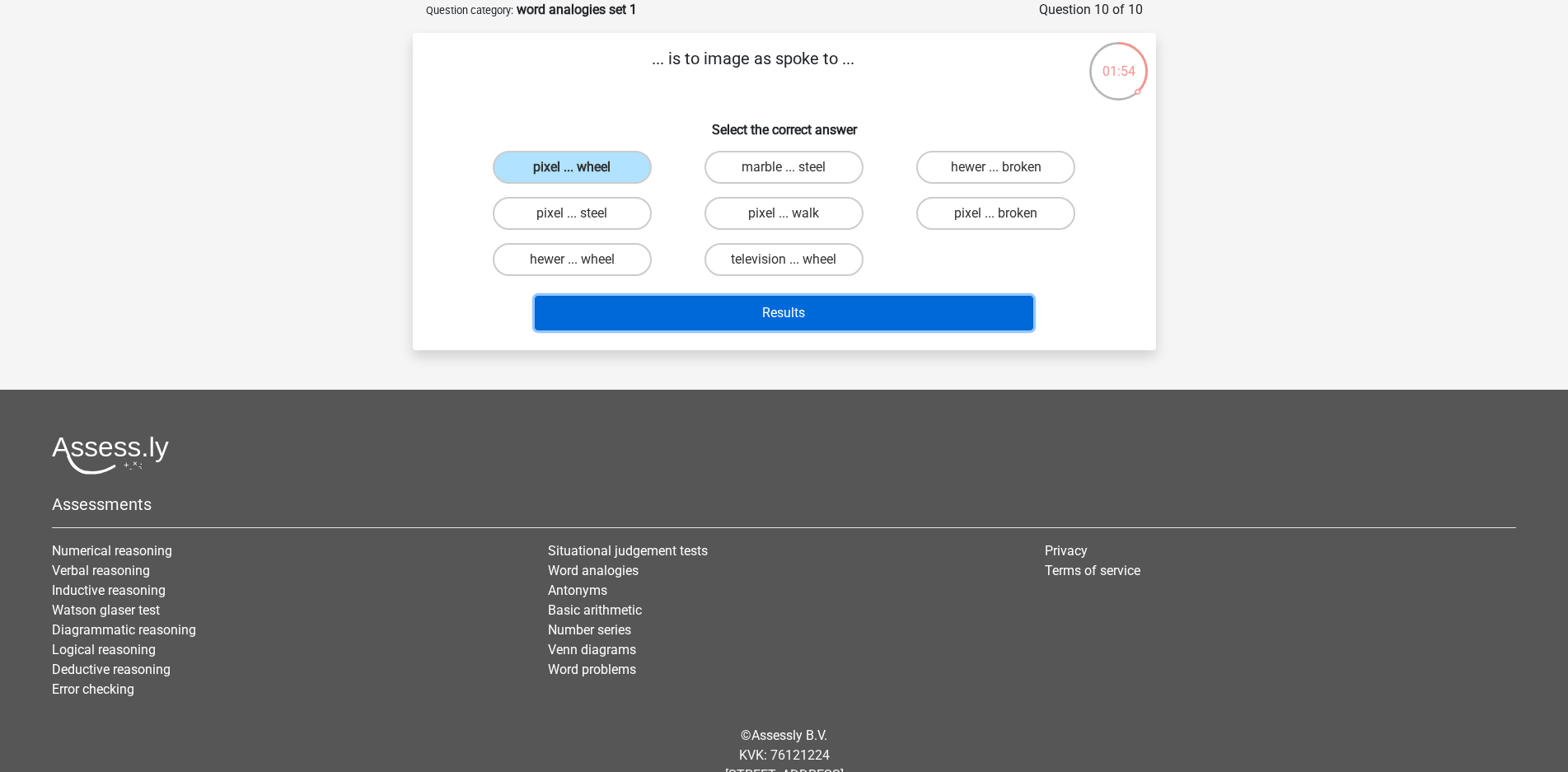
click at [701, 316] on button "Results" at bounding box center [784, 313] width 498 height 35
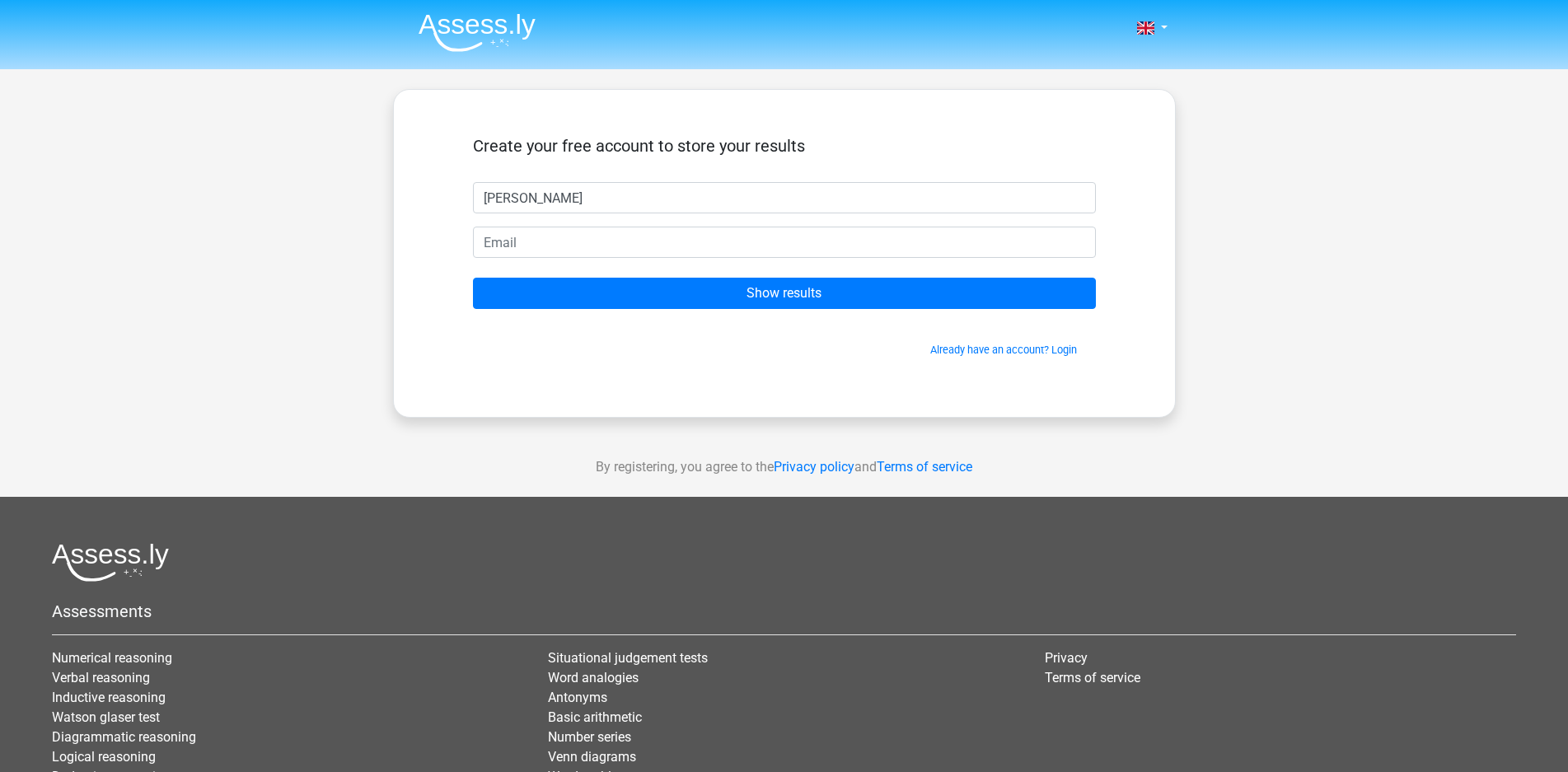
type input "[PERSON_NAME]"
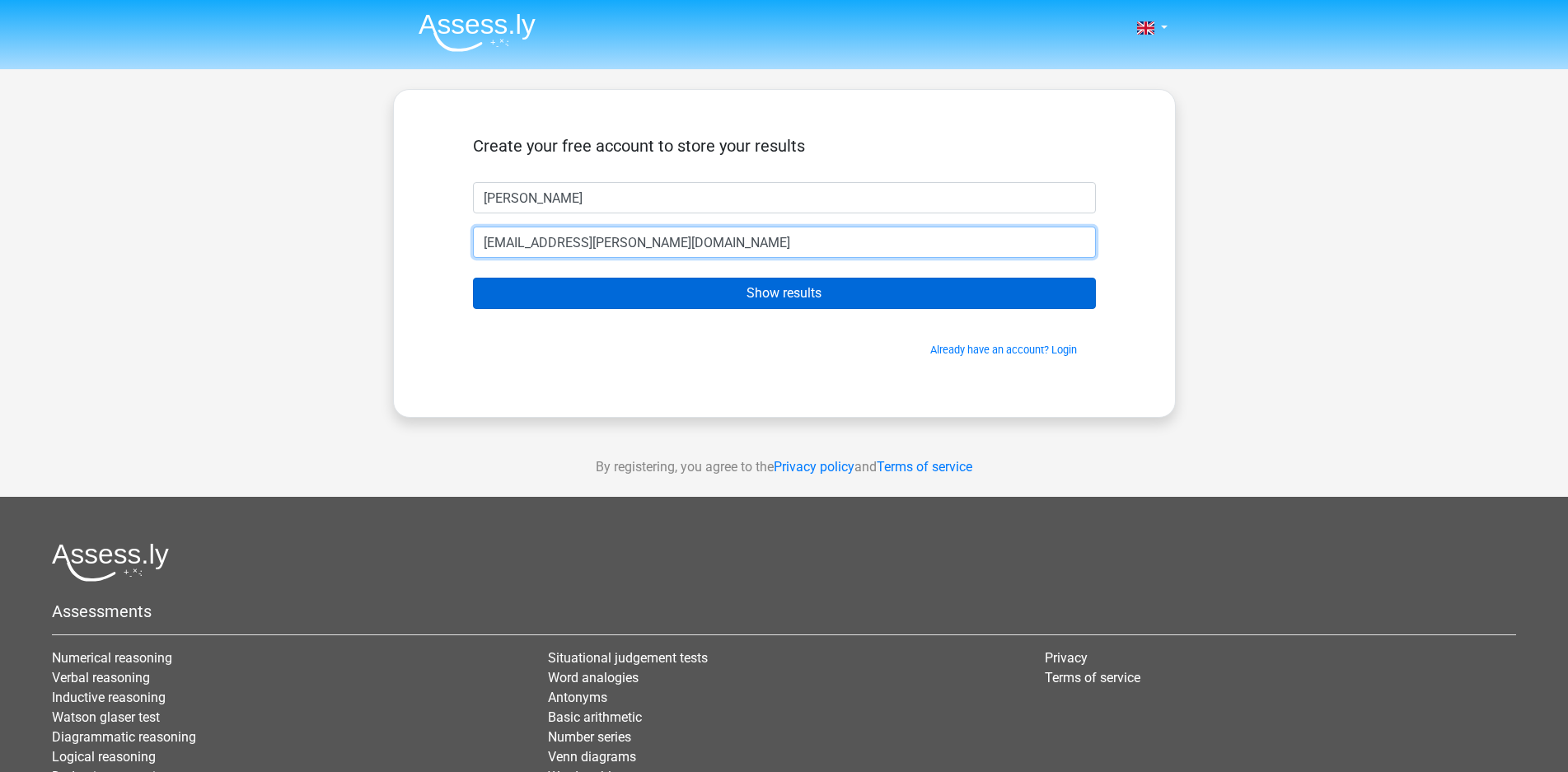
type input "[EMAIL_ADDRESS][PERSON_NAME][DOMAIN_NAME]"
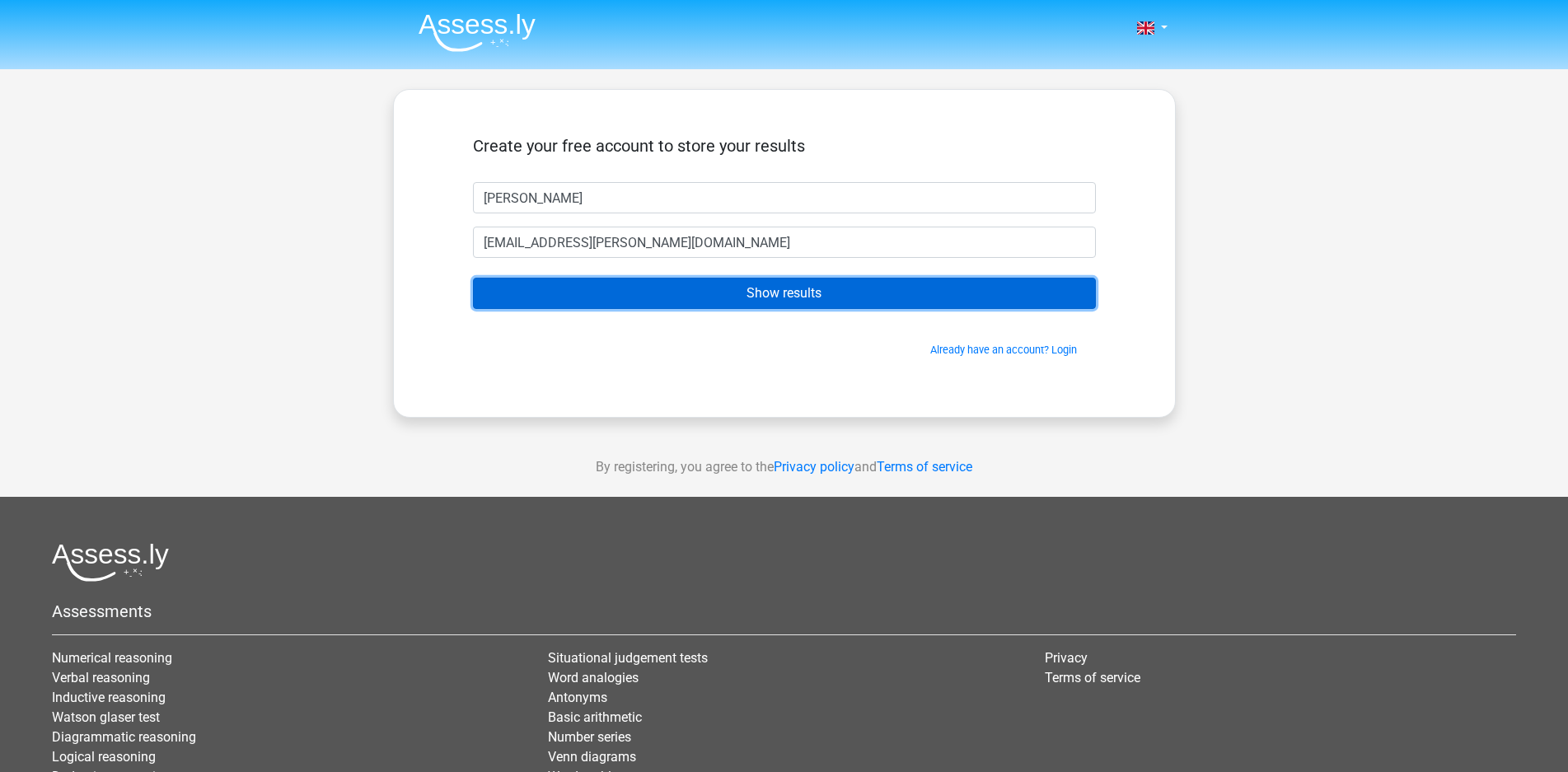
click at [767, 291] on input "Show results" at bounding box center [784, 293] width 623 height 31
